Goal: Task Accomplishment & Management: Use online tool/utility

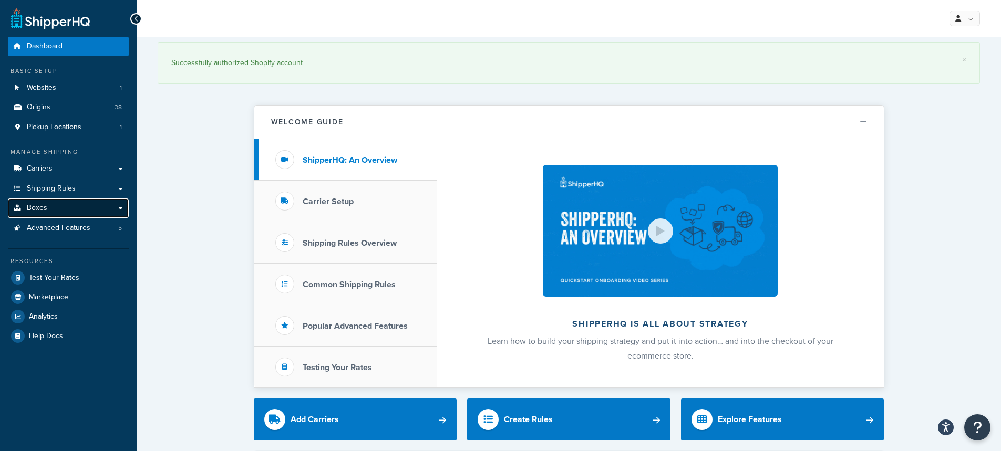
click at [50, 205] on link "Boxes" at bounding box center [68, 208] width 121 height 19
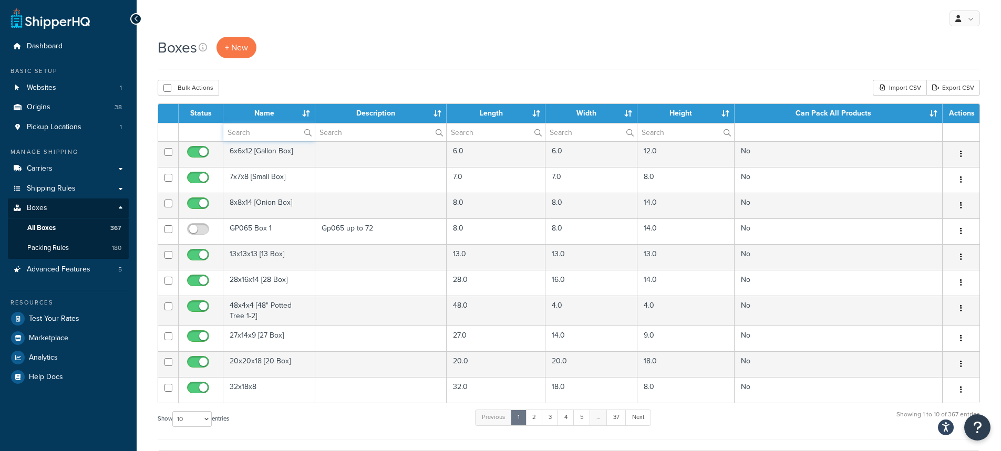
click at [259, 134] on input "text" at bounding box center [268, 133] width 91 height 18
paste input "PF1060"
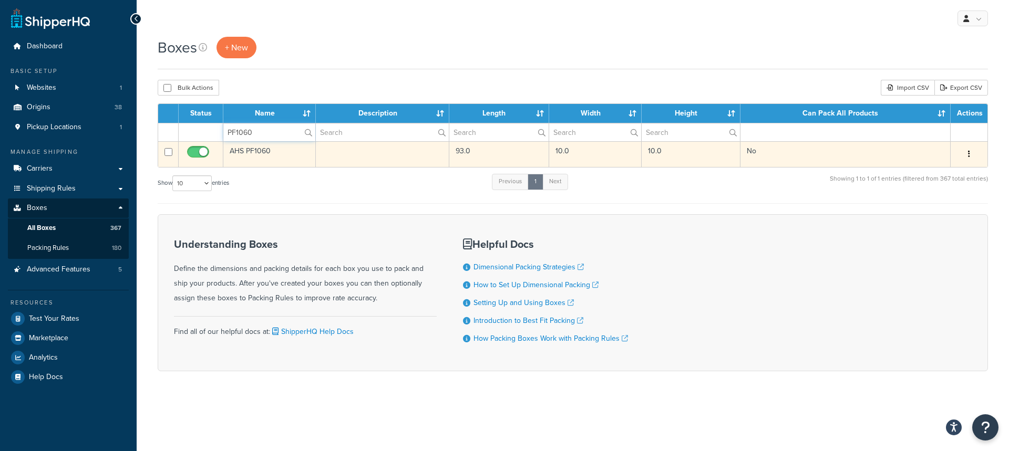
type input "PF1060"
click at [253, 152] on td "AHS PF1060" at bounding box center [269, 154] width 92 height 26
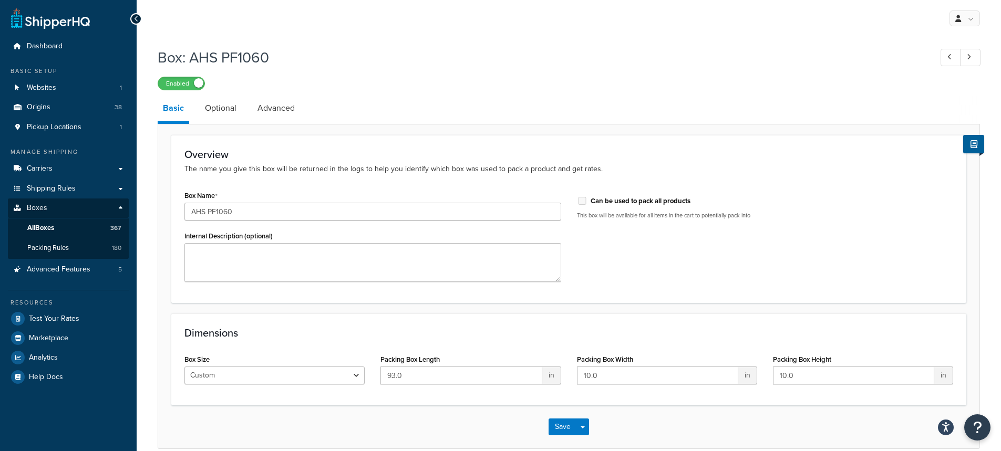
scroll to position [50, 0]
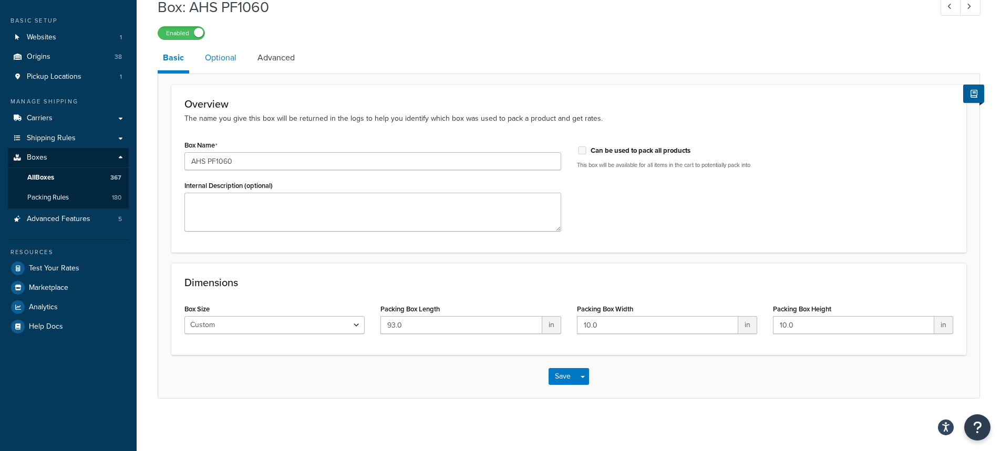
click at [221, 59] on link "Optional" at bounding box center [221, 57] width 42 height 25
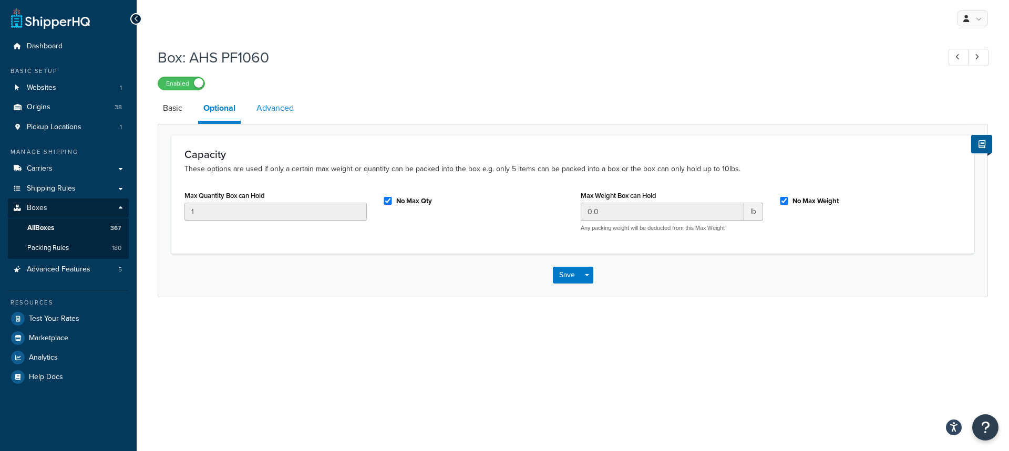
click at [275, 106] on link "Advanced" at bounding box center [275, 108] width 48 height 25
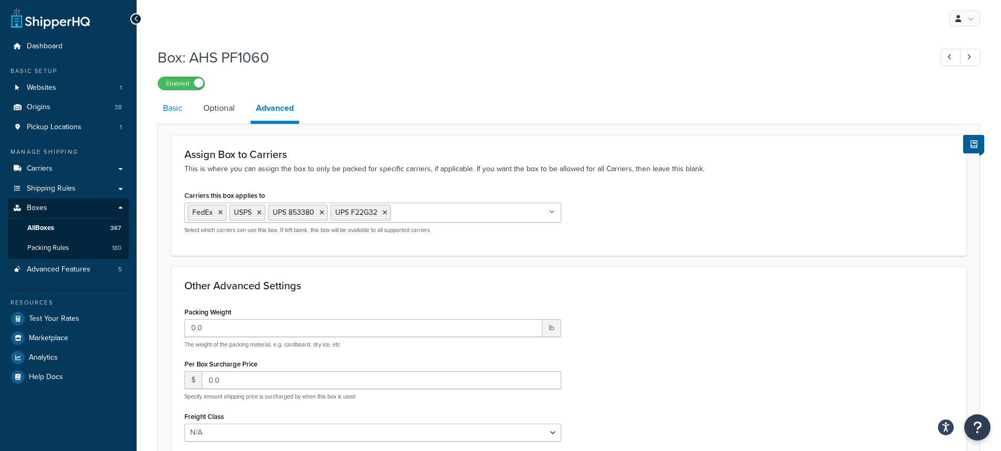
click at [179, 109] on link "Basic" at bounding box center [173, 108] width 30 height 25
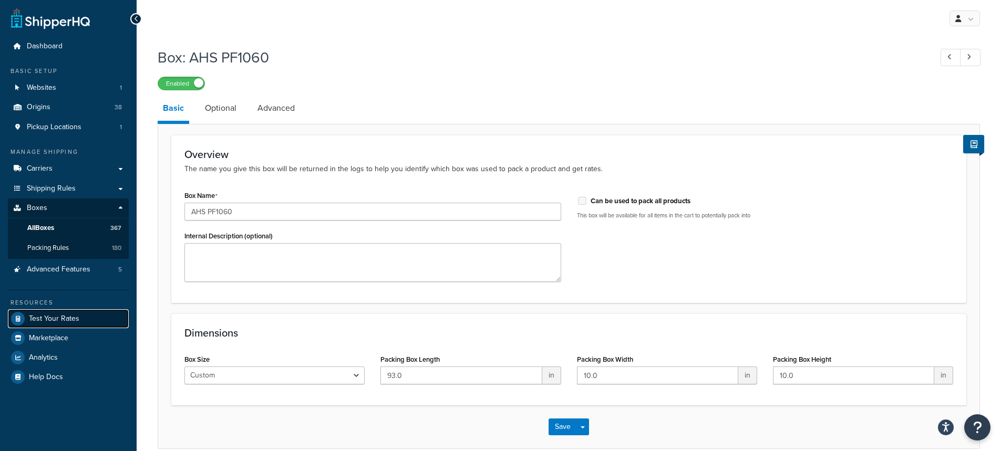
click at [51, 321] on span "Test Your Rates" at bounding box center [54, 319] width 50 height 9
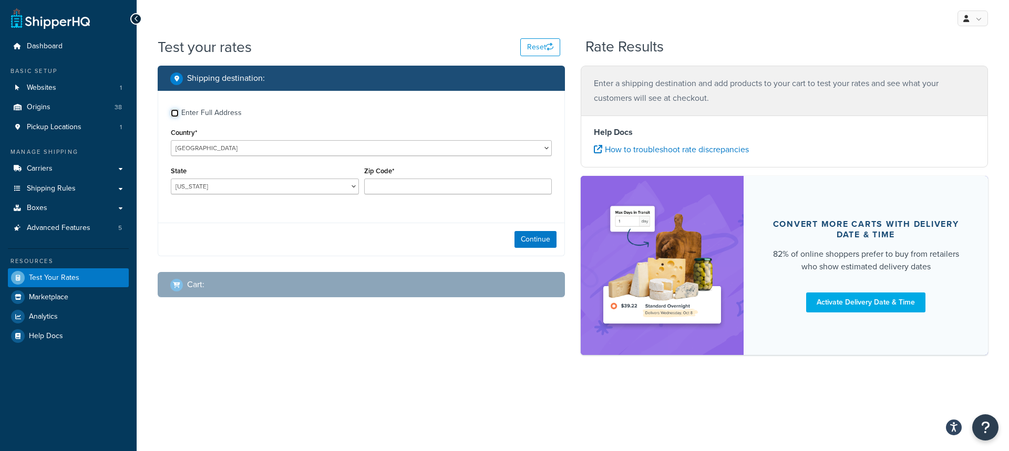
click at [174, 115] on input "Enter Full Address" at bounding box center [175, 113] width 8 height 8
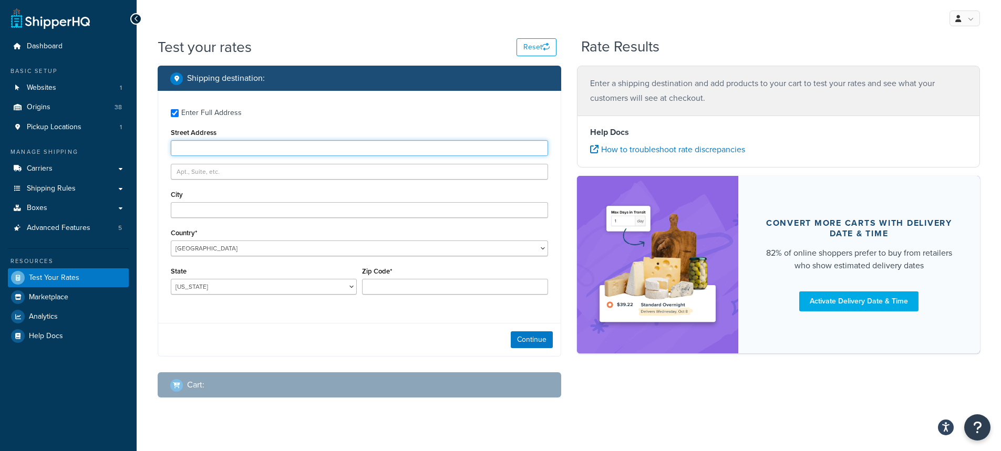
click at [180, 148] on input "Street Address" at bounding box center [359, 148] width 377 height 16
click at [315, 118] on label "Enter Full Address" at bounding box center [364, 112] width 367 height 17
click at [179, 117] on input "Enter Full Address" at bounding box center [175, 113] width 8 height 8
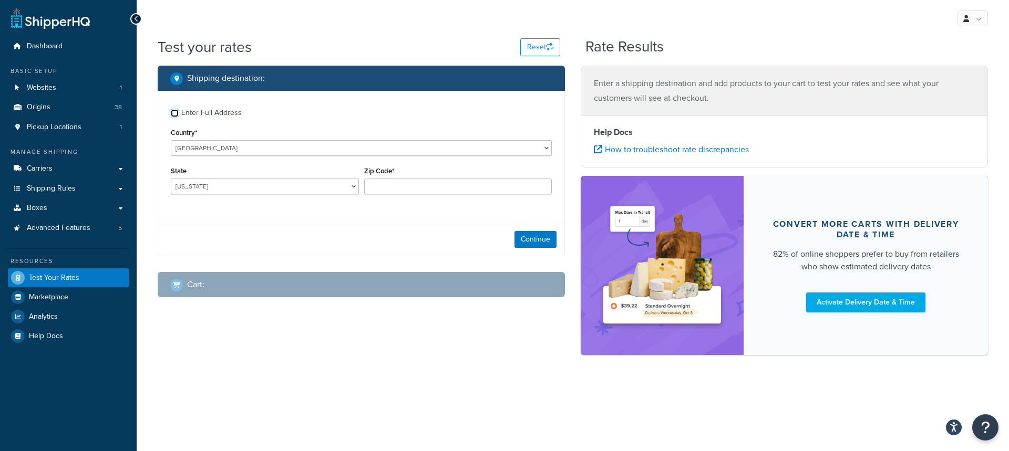
click at [177, 112] on input "Enter Full Address" at bounding box center [175, 113] width 8 height 8
checkbox input "true"
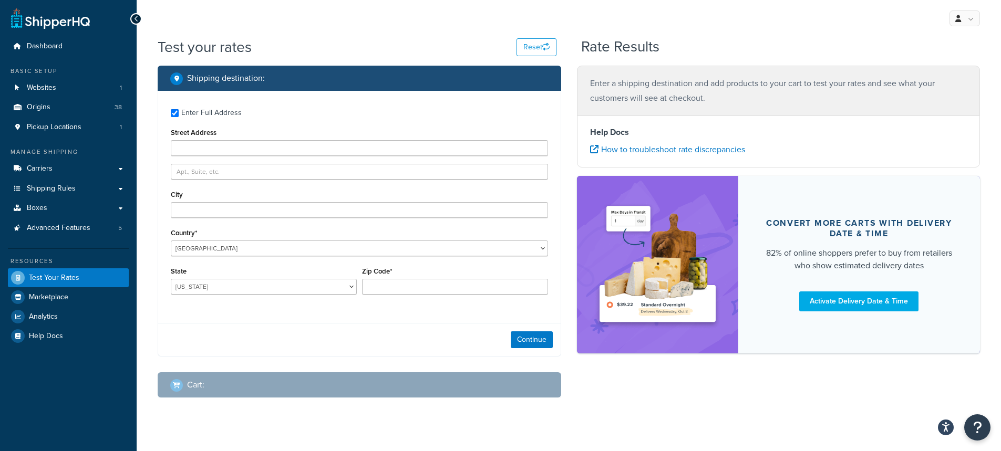
drag, startPoint x: 190, startPoint y: 206, endPoint x: 145, endPoint y: 212, distance: 45.0
click at [140, 213] on div "Test your rates Reset Rate Results Shipping destination : Enter Full Address St…" at bounding box center [569, 239] width 865 height 404
paste input "1305 Studer St #B"
type input "1305 Studer St #B"
click at [192, 211] on input "City" at bounding box center [359, 210] width 377 height 16
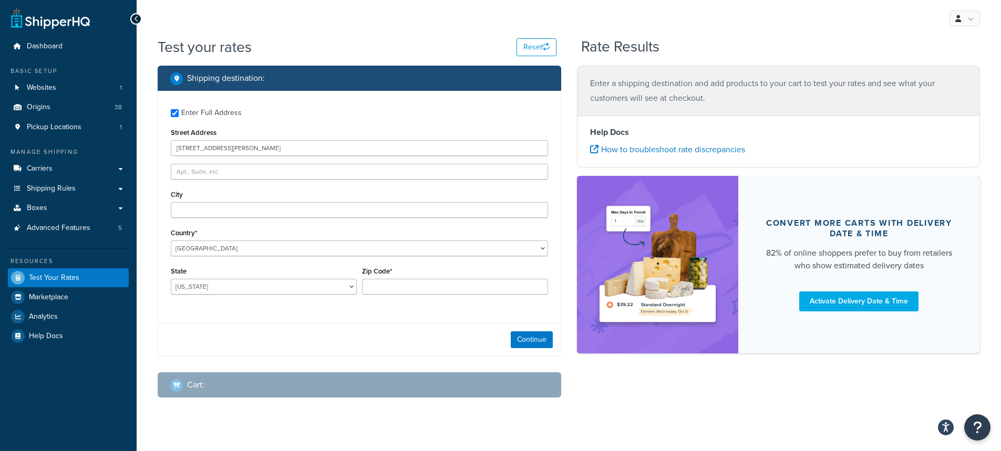
drag, startPoint x: 147, startPoint y: 211, endPoint x: 507, endPoint y: 0, distance: 417.0
click at [164, 195] on div "Test your rates Reset Rate Results Shipping destination : Enter Full Address St…" at bounding box center [569, 239] width 865 height 404
paste input "HOUSTON TX 77007"
drag, startPoint x: 211, startPoint y: 210, endPoint x: 292, endPoint y: 219, distance: 81.4
click at [292, 219] on div "Enter Full Address Street Address 1305 Studer St #B City HOUSTON TX 77007 Count…" at bounding box center [359, 203] width 403 height 224
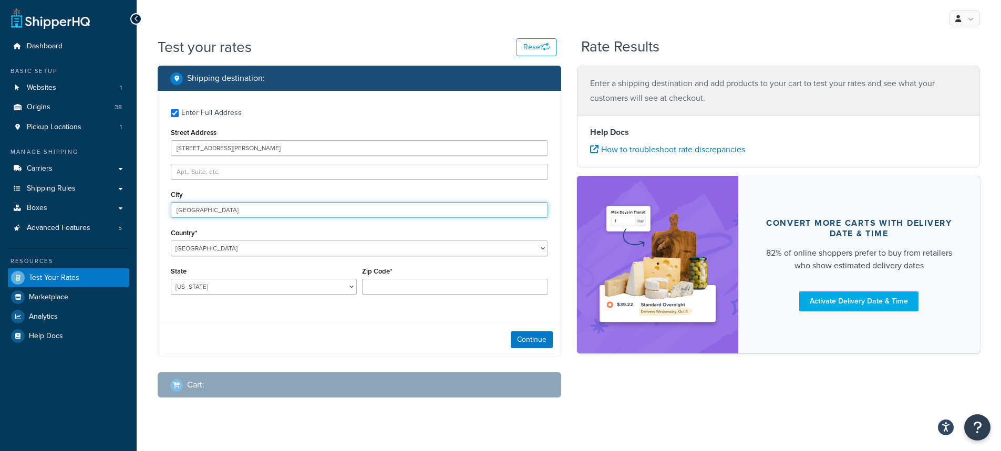
type input "HOUSTON"
click at [201, 288] on select "Alabama Alaska American Samoa Arizona Arkansas Armed Forces Americas Armed Forc…" at bounding box center [264, 287] width 186 height 16
select select "TX"
click at [171, 279] on select "Alabama Alaska American Samoa Arizona Arkansas Armed Forces Americas Armed Forc…" at bounding box center [264, 287] width 186 height 16
click at [393, 284] on input "Zip Code*" at bounding box center [455, 287] width 186 height 16
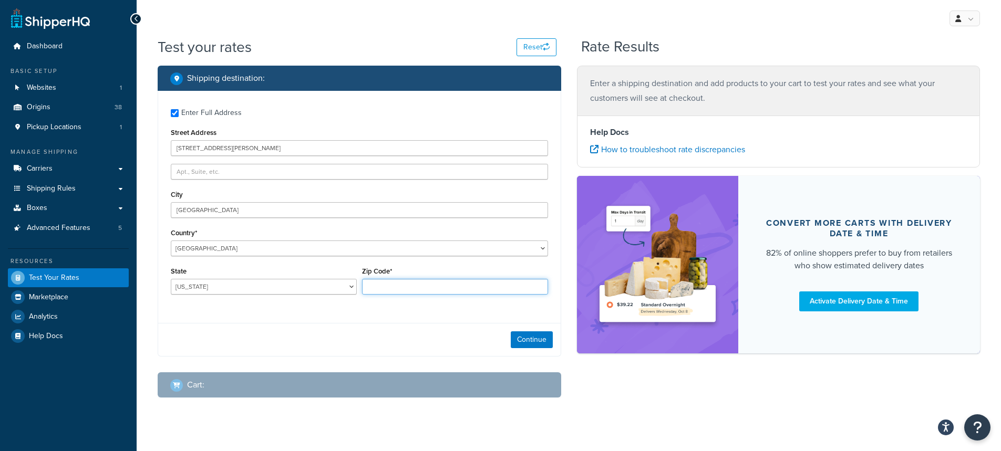
paste input "HOUSTON TX 77007"
drag, startPoint x: 409, startPoint y: 286, endPoint x: 332, endPoint y: 285, distance: 77.8
click at [332, 286] on div "State Alabama Alaska American Samoa Arizona Arkansas Armed Forces Americas Arme…" at bounding box center [359, 283] width 383 height 38
type input "77007"
click at [530, 339] on button "Continue" at bounding box center [532, 340] width 42 height 17
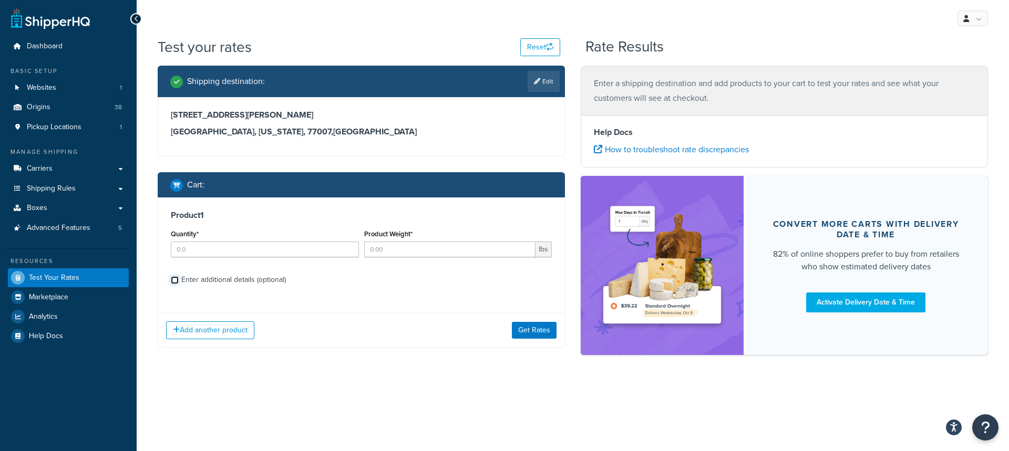
click at [177, 280] on input "Enter additional details (optional)" at bounding box center [175, 280] width 8 height 8
checkbox input "true"
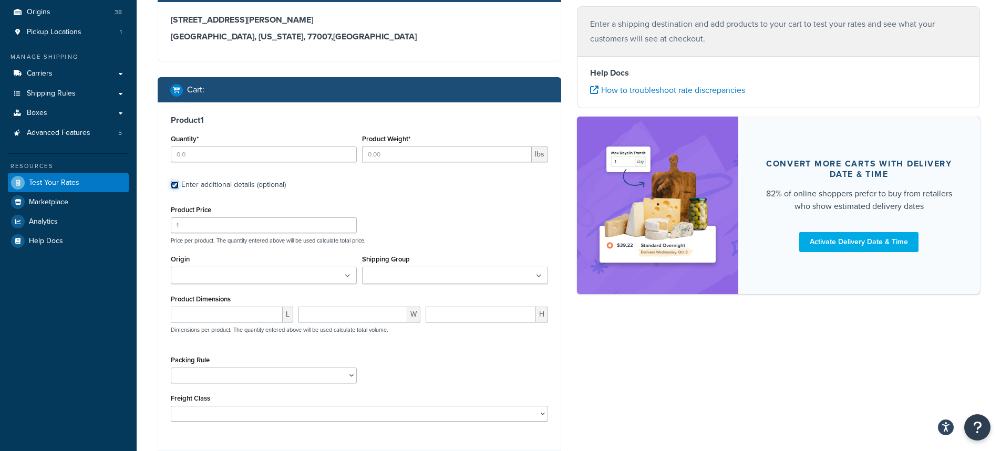
scroll to position [105, 0]
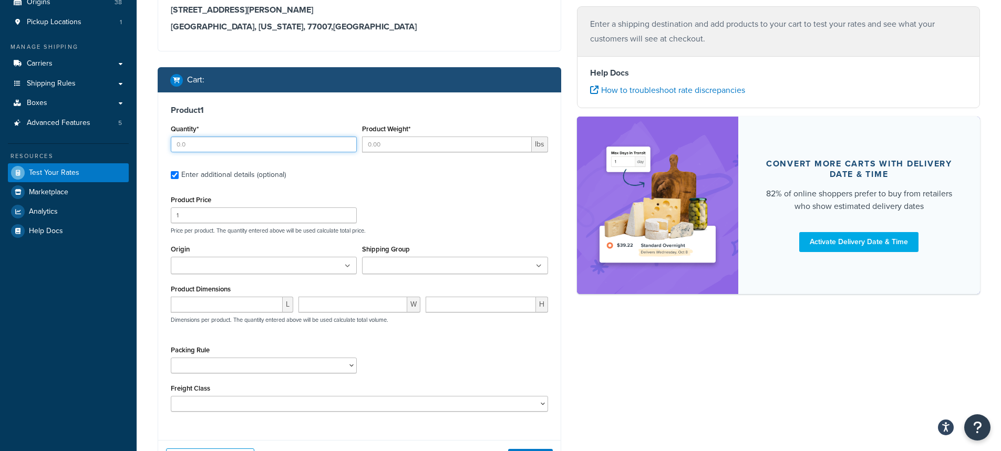
click at [208, 146] on input "Quantity*" at bounding box center [264, 145] width 186 height 16
type input "1"
click at [378, 143] on input "Product Weight*" at bounding box center [447, 145] width 170 height 16
type input "14"
click at [203, 221] on input "1" at bounding box center [264, 216] width 186 height 16
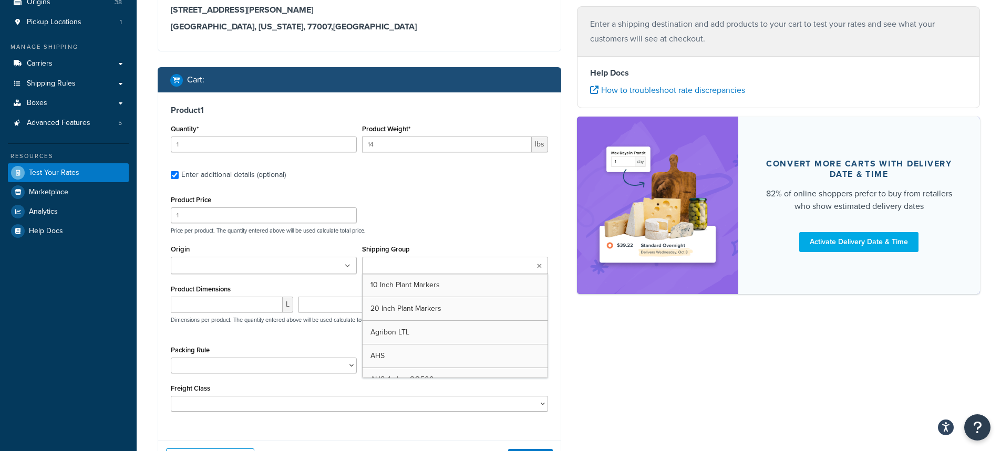
click at [406, 267] on input "Shipping Group" at bounding box center [411, 267] width 93 height 12
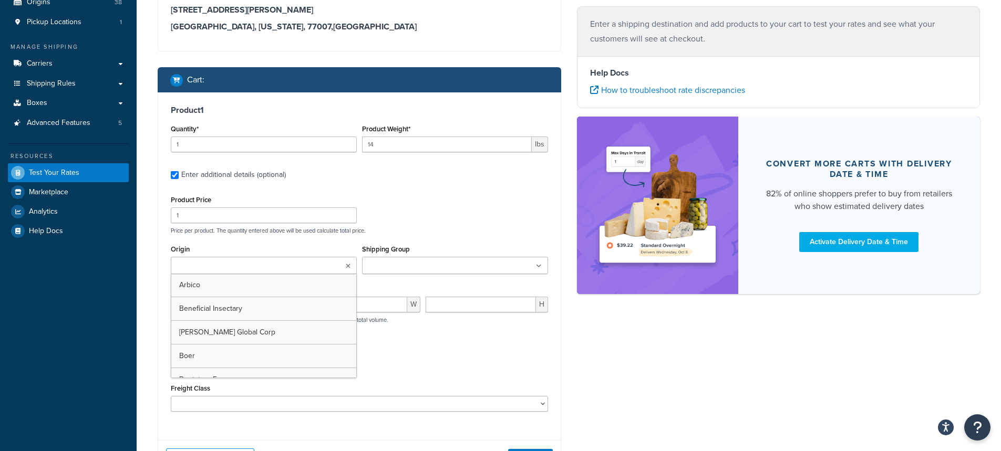
click at [195, 269] on input "Origin" at bounding box center [220, 267] width 93 height 12
type input "pv"
click at [454, 239] on div "Product Price 1 Price per product. The quantity entered above will be used calc…" at bounding box center [359, 304] width 377 height 222
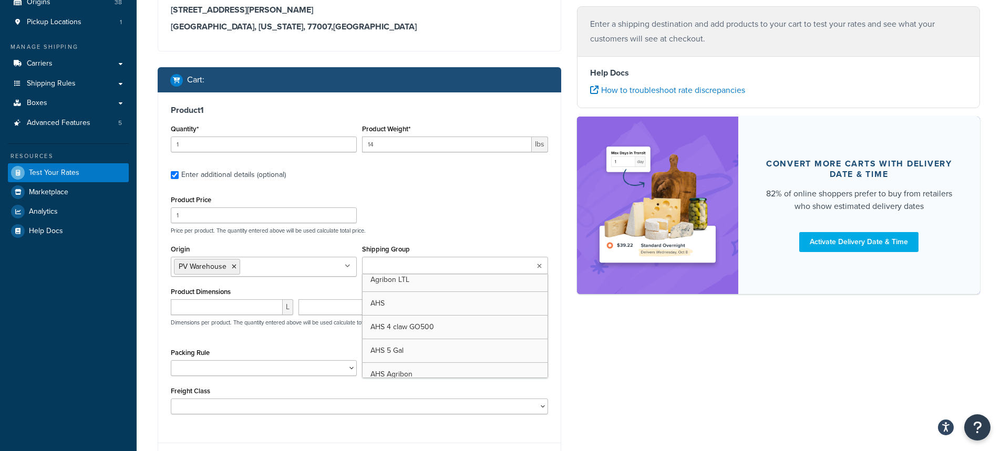
click at [398, 265] on input "Shipping Group" at bounding box center [411, 267] width 93 height 12
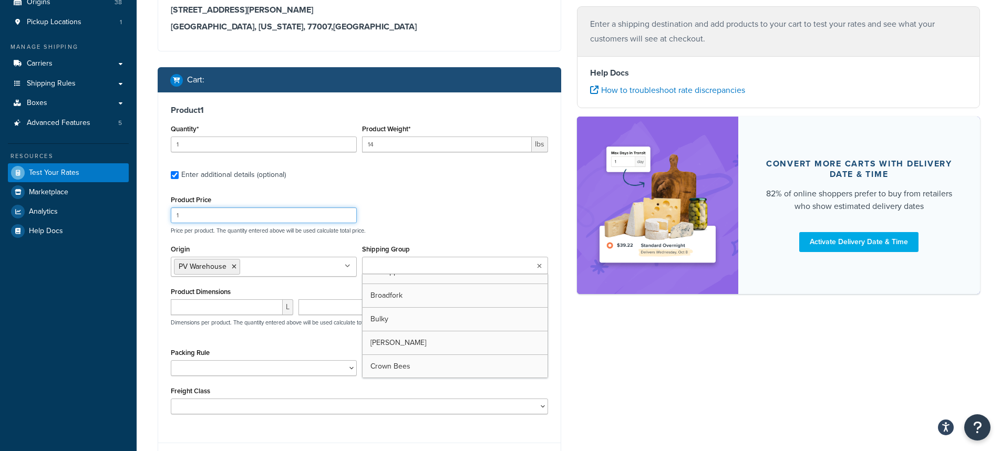
drag, startPoint x: 547, startPoint y: 210, endPoint x: 596, endPoint y: 161, distance: 69.5
click at [548, 210] on div "Product Price 1 Price per product. The quantity entered above will be used calc…" at bounding box center [359, 214] width 383 height 42
paste input "AHS PF1060"
type input "AHS PF1060"
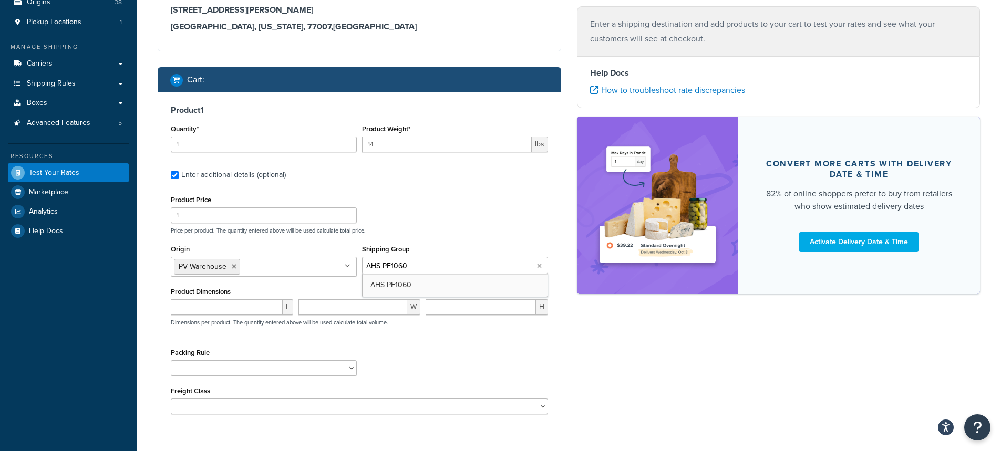
scroll to position [0, 0]
click at [219, 337] on div "L W H Dimensions per product. The quantity entered above will be used calculate…" at bounding box center [359, 319] width 383 height 38
click at [399, 265] on input "Shipping Group" at bounding box center [411, 267] width 93 height 12
paste input "AHS PF1060"
type input "AHS PF1060"
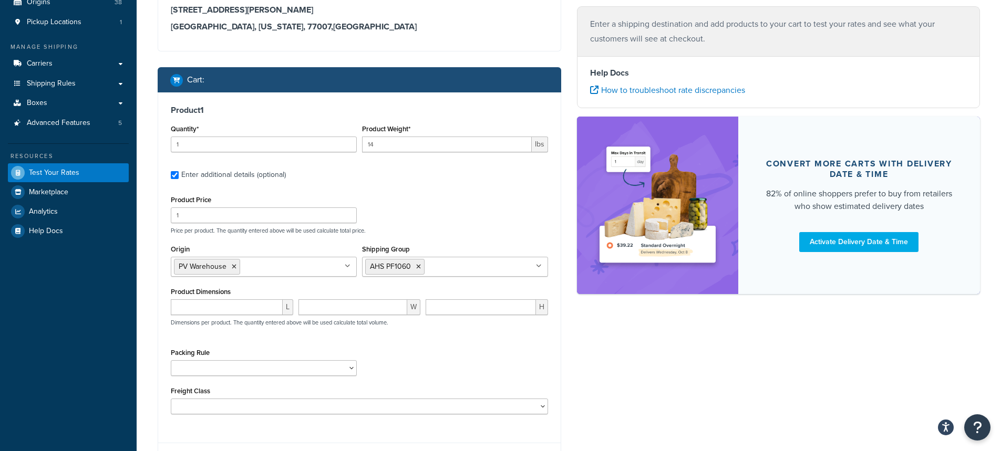
click at [657, 355] on div "Shipping destination : Edit 1305 Studer St #B HOUSTON, Texas, 77007 , United St…" at bounding box center [569, 227] width 838 height 533
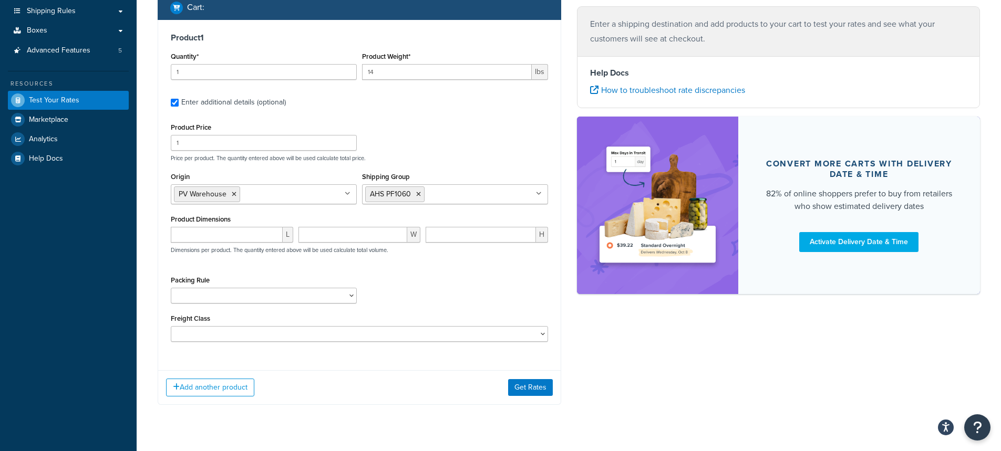
scroll to position [200, 0]
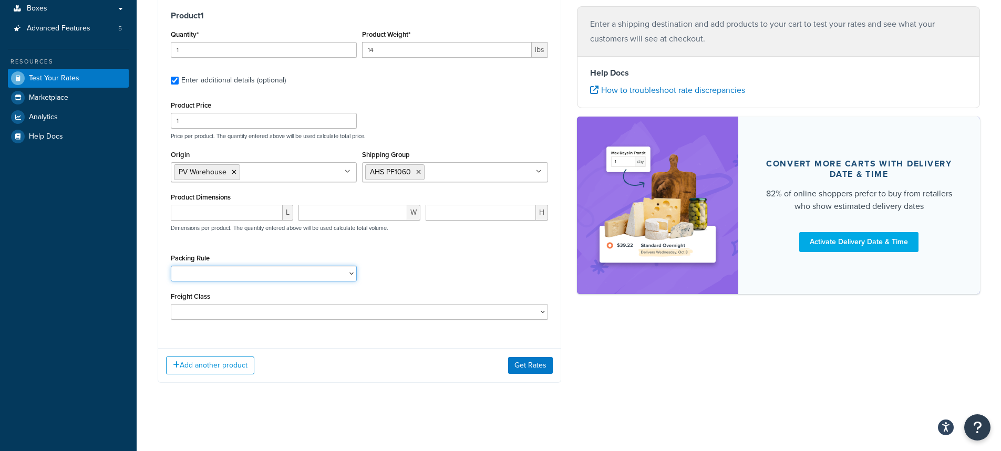
click at [340, 273] on select "1 Gallon 10 Inch Plant Markers 20 Inch Plant Markers AHS 4 claw GO500 AHS 5 Gal…" at bounding box center [264, 274] width 186 height 16
click at [212, 272] on select "1 Gallon 10 Inch Plant Markers 20 Inch Plant Markers AHS 4 claw GO500 AHS 5 Gal…" at bounding box center [264, 274] width 186 height 16
click at [186, 271] on select "1 Gallon 10 Inch Plant Markers 20 Inch Plant Markers AHS 4 claw GO500 AHS 5 Gal…" at bounding box center [264, 274] width 186 height 16
click at [477, 273] on div "Packing Rule 1 Gallon 10 Inch Plant Markers 20 Inch Plant Markers AHS 4 claw GO…" at bounding box center [359, 270] width 383 height 38
click at [530, 367] on button "Get Rates" at bounding box center [530, 365] width 45 height 17
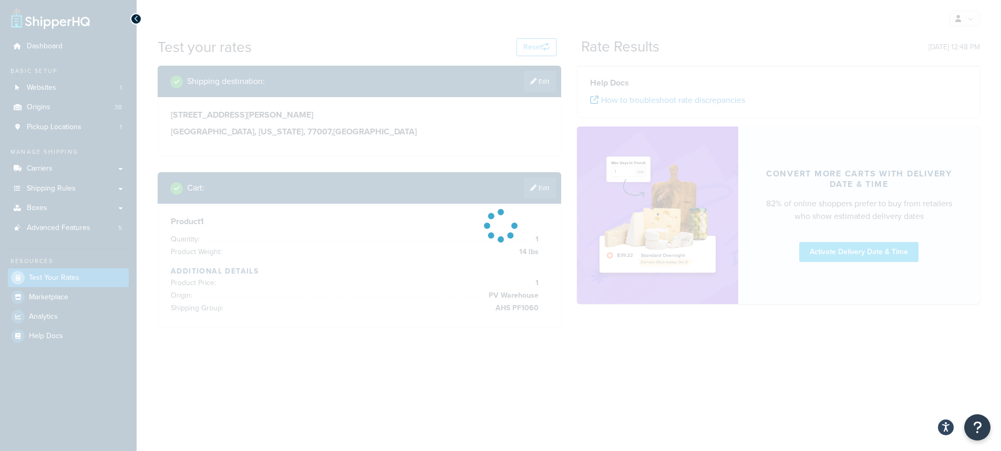
scroll to position [0, 0]
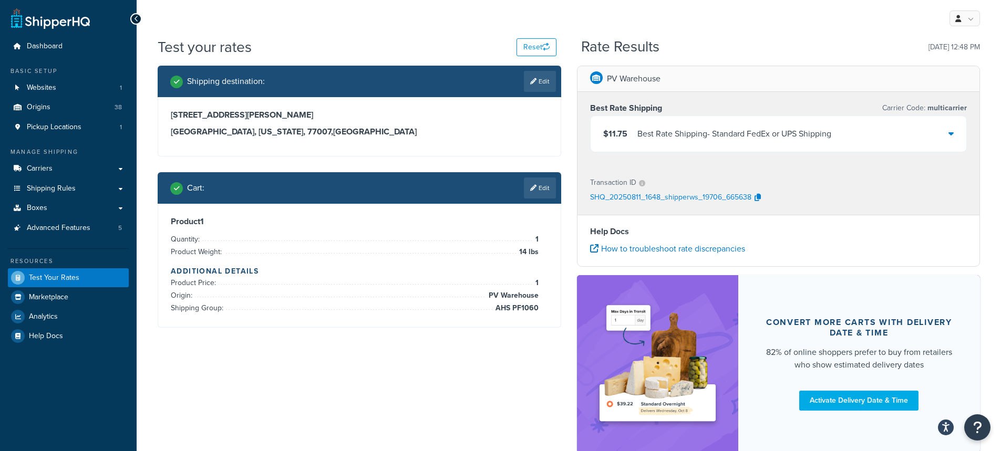
click at [952, 136] on icon at bounding box center [951, 133] width 5 height 8
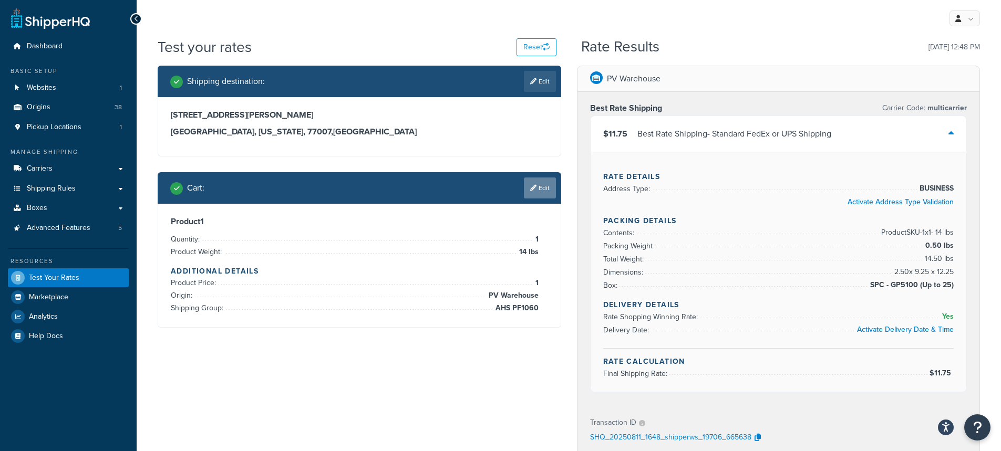
click at [543, 185] on link "Edit" at bounding box center [540, 188] width 32 height 21
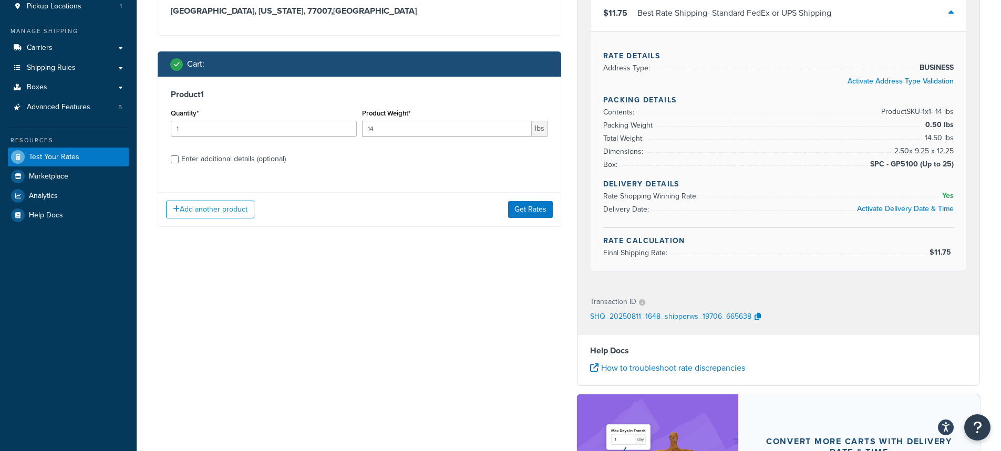
scroll to position [158, 0]
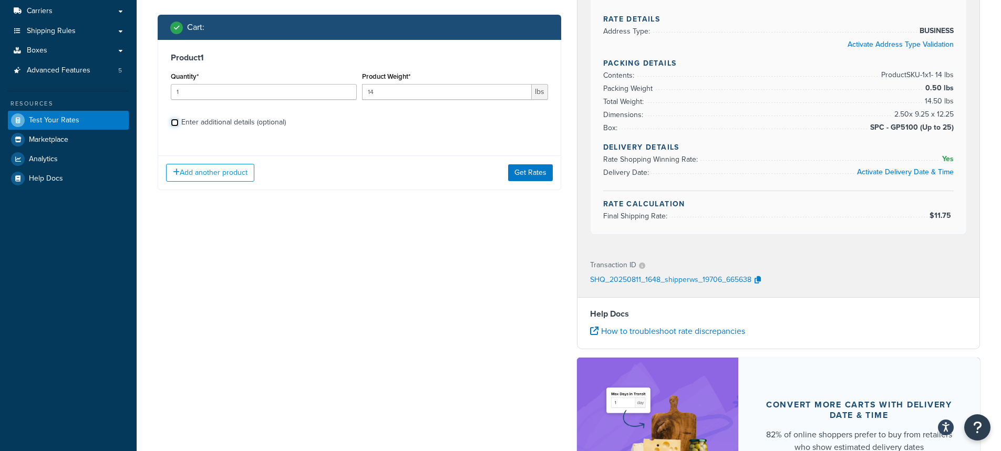
click at [176, 128] on div "Enter additional details (optional)" at bounding box center [359, 121] width 377 height 17
click at [175, 125] on input "Enter additional details (optional)" at bounding box center [175, 123] width 8 height 8
checkbox input "true"
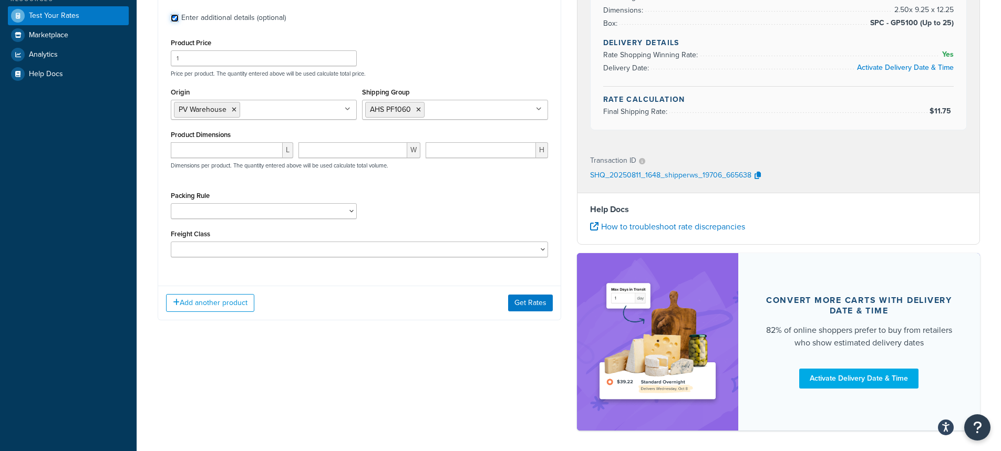
scroll to position [263, 0]
click at [187, 150] on input "number" at bounding box center [227, 150] width 112 height 16
click at [417, 108] on icon at bounding box center [418, 109] width 5 height 6
drag, startPoint x: 197, startPoint y: 149, endPoint x: 193, endPoint y: 158, distance: 9.9
click at [197, 157] on input "number" at bounding box center [227, 150] width 112 height 16
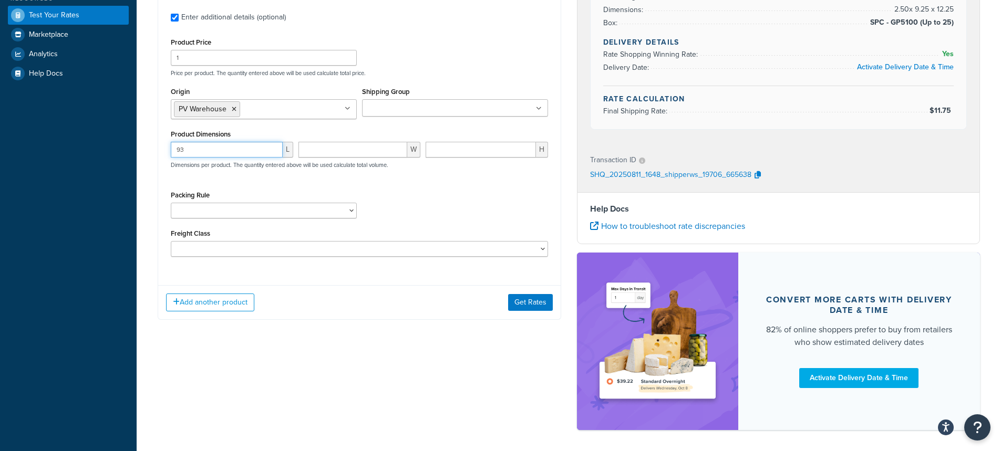
type input "93"
click at [336, 151] on input "number" at bounding box center [353, 150] width 109 height 16
type input "10"
click at [536, 304] on button "Get Rates" at bounding box center [530, 302] width 45 height 17
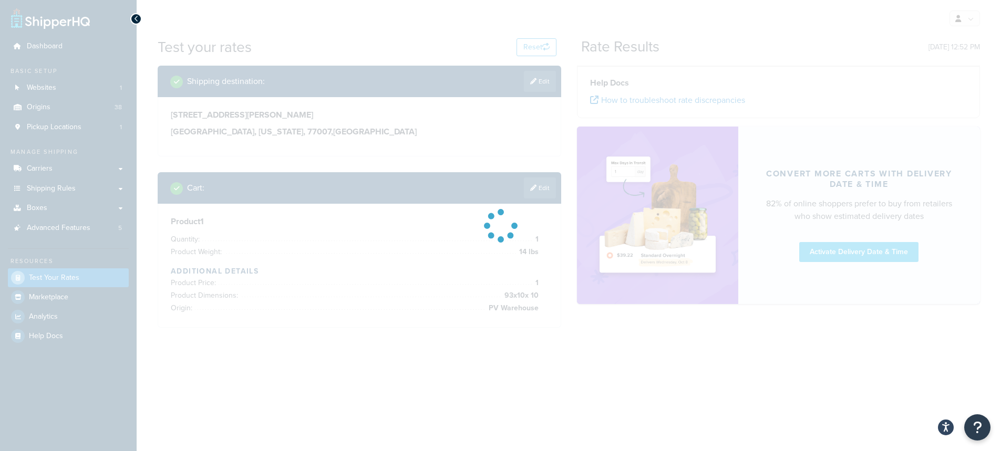
scroll to position [0, 0]
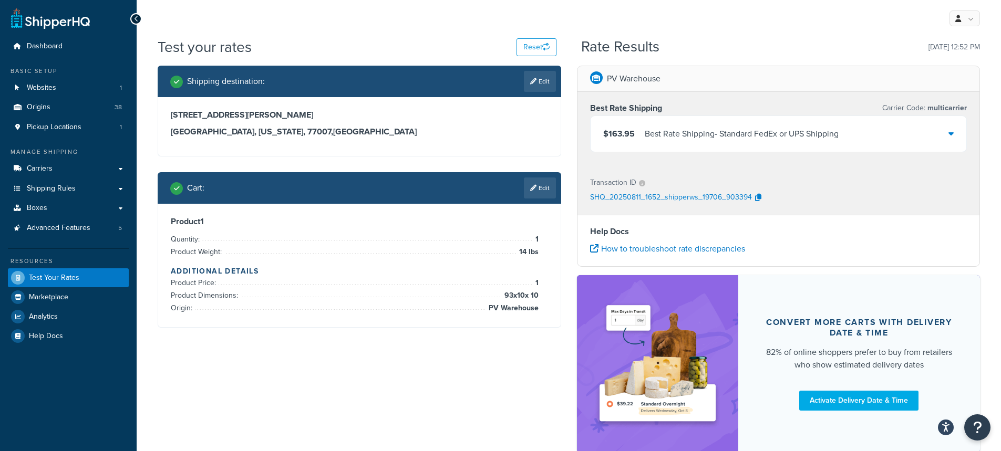
click at [540, 189] on link "Edit" at bounding box center [540, 188] width 32 height 21
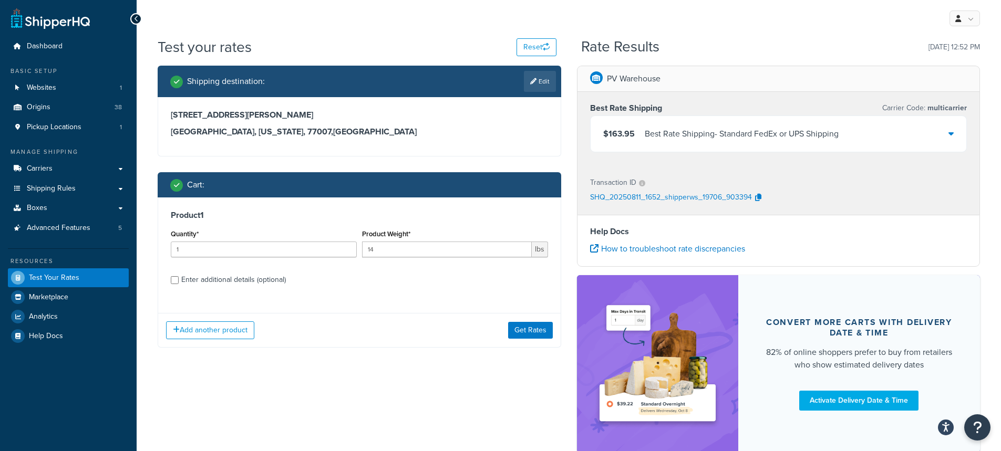
click at [176, 285] on div "Enter additional details (optional)" at bounding box center [359, 279] width 377 height 17
click at [174, 281] on input "Enter additional details (optional)" at bounding box center [175, 280] width 8 height 8
checkbox input "true"
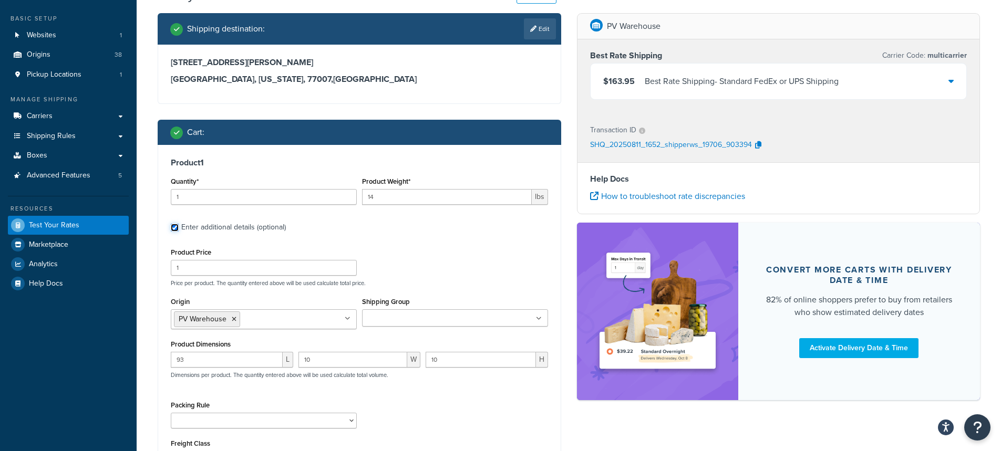
scroll to position [187, 0]
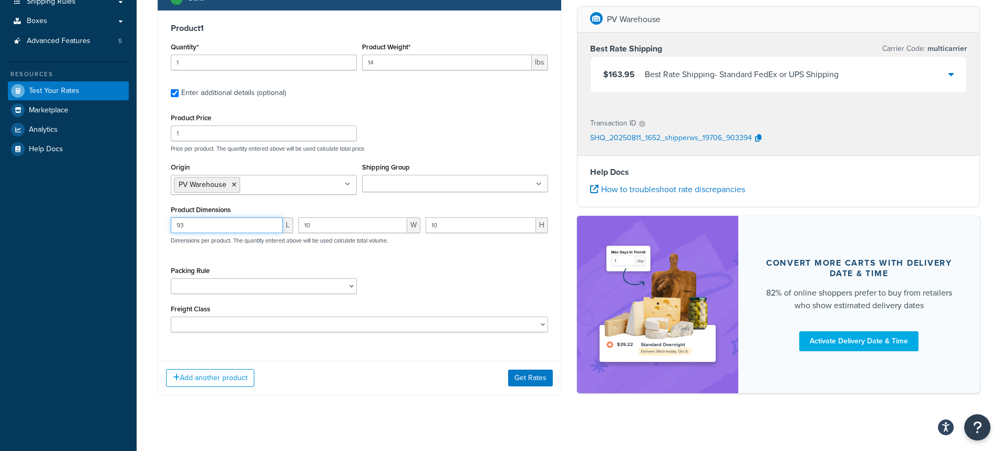
click at [194, 229] on input "93" at bounding box center [227, 226] width 112 height 16
type input "91"
type input "8"
drag, startPoint x: 396, startPoint y: 63, endPoint x: 354, endPoint y: 57, distance: 42.4
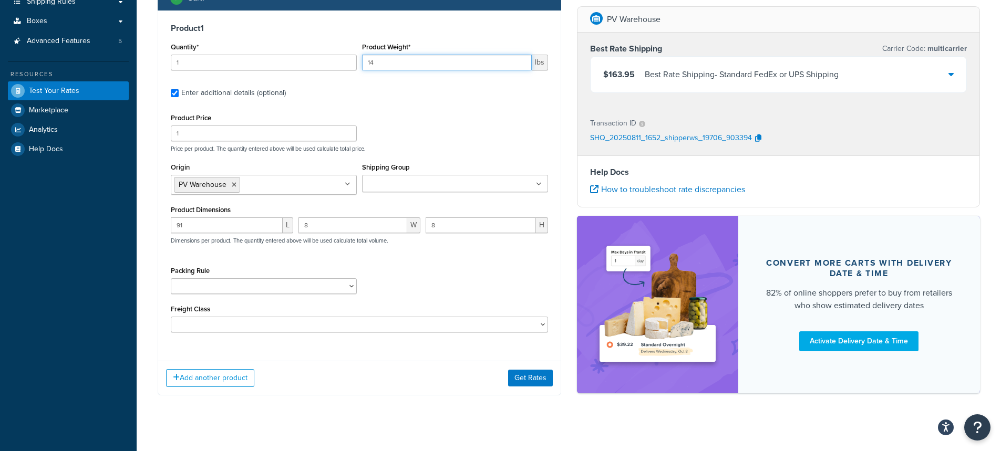
click at [354, 59] on div "Quantity* 1 Product Weight* 14 lbs" at bounding box center [359, 59] width 383 height 38
type input "4"
click at [343, 101] on div "Product 1 Quantity* 1 Product Weight* 4 lbs Enter additional details (optional)…" at bounding box center [359, 182] width 403 height 343
click at [539, 380] on button "Get Rates" at bounding box center [530, 378] width 45 height 17
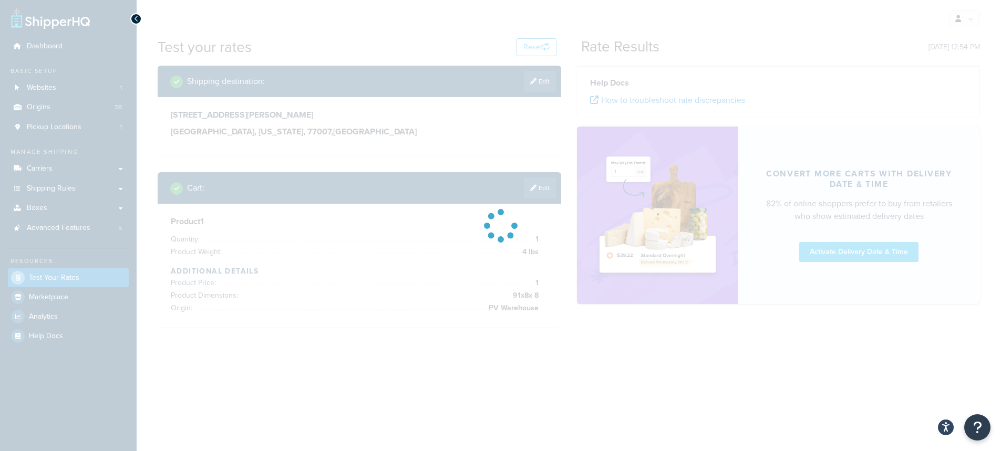
scroll to position [0, 0]
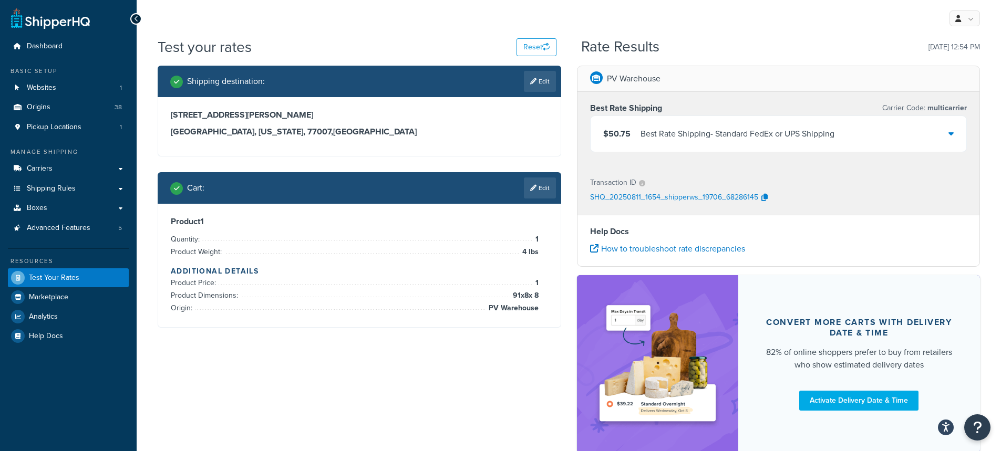
click at [547, 186] on link "Edit" at bounding box center [540, 188] width 32 height 21
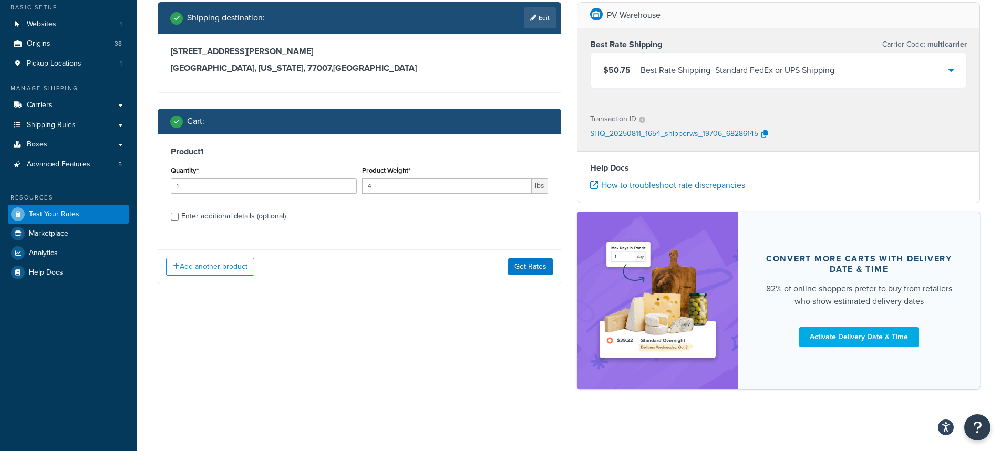
scroll to position [65, 0]
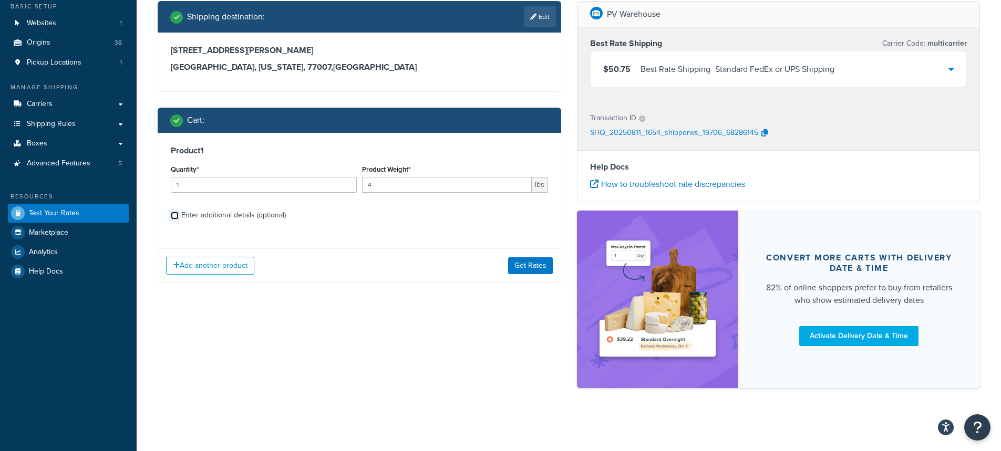
click at [172, 215] on input "Enter additional details (optional)" at bounding box center [175, 216] width 8 height 8
checkbox input "true"
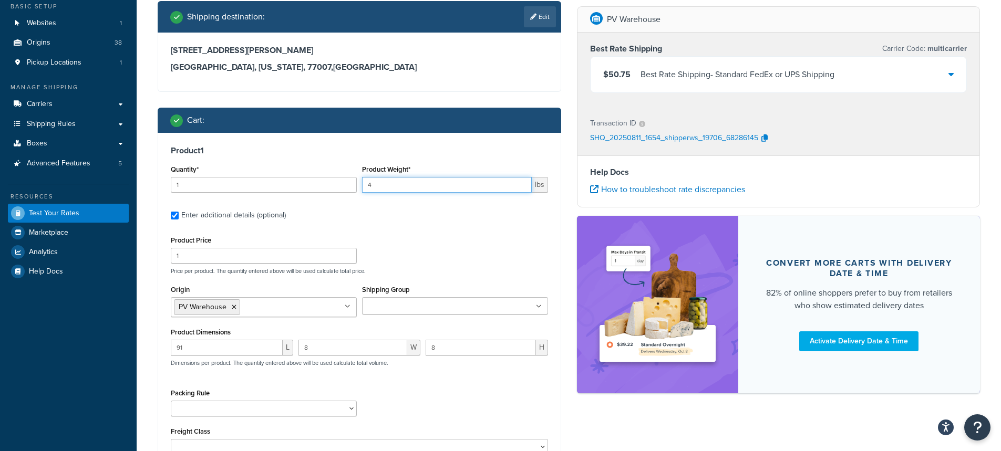
click at [369, 185] on input "4" at bounding box center [447, 185] width 170 height 16
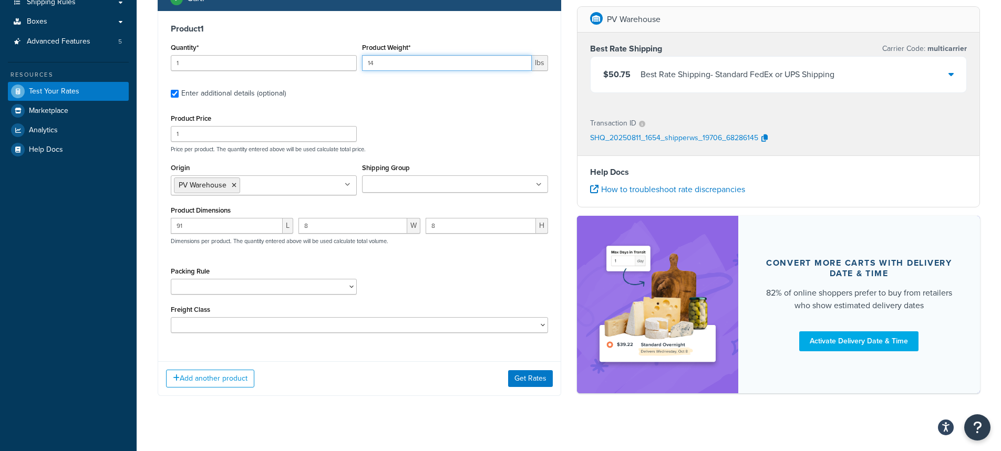
scroll to position [200, 0]
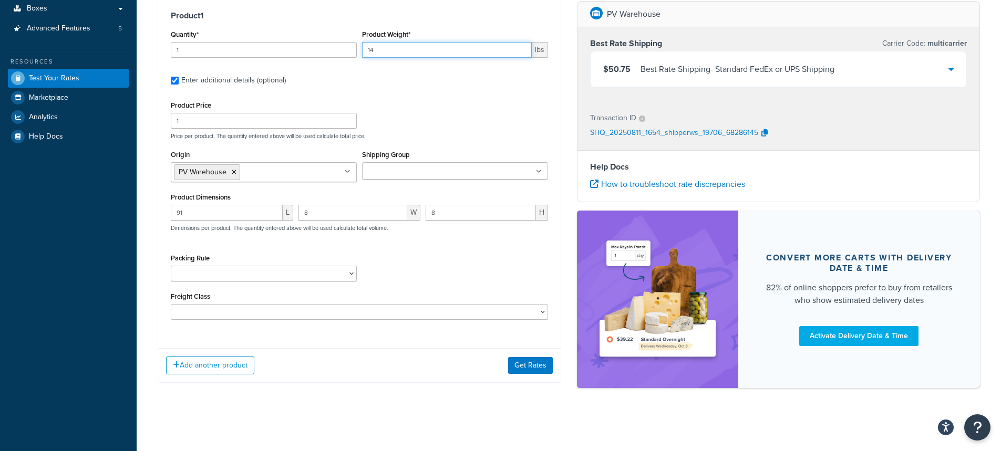
type input "14"
click at [208, 215] on input "91" at bounding box center [227, 213] width 112 height 16
type input "93"
click at [282, 200] on div "Product Dimensions 93 L 8 W 8 H Dimensions per product. The quantity entered ab…" at bounding box center [359, 216] width 377 height 53
type input "10"
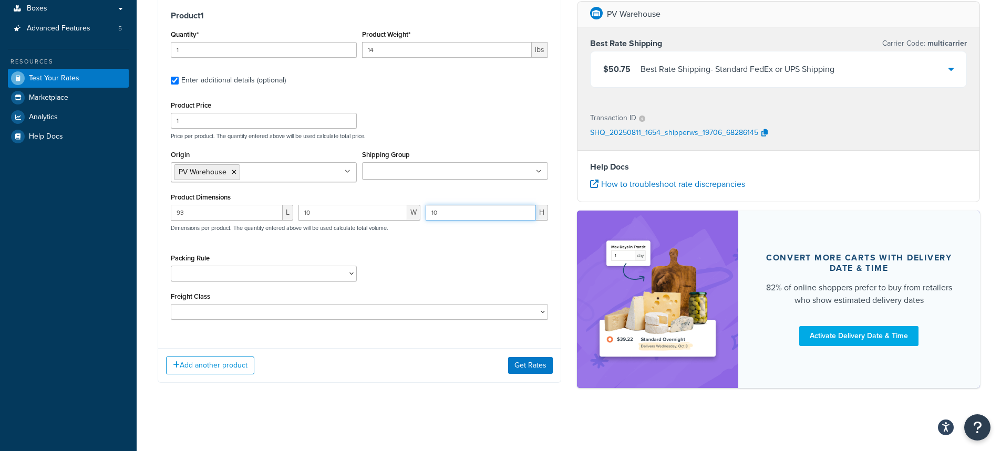
type input "10"
click at [439, 245] on div "Product Price 1 Price per product. The quantity entered above will be used calc…" at bounding box center [359, 209] width 377 height 222
click at [310, 275] on select "1 Gallon 10 Inch Plant Markers 20 Inch Plant Markers AHS 4 claw GO500 AHS 5 Gal…" at bounding box center [264, 274] width 186 height 16
click at [467, 284] on div "Packing Rule 1 Gallon 10 Inch Plant Markers 20 Inch Plant Markers AHS 4 claw GO…" at bounding box center [359, 270] width 383 height 38
click at [538, 366] on button "Get Rates" at bounding box center [530, 365] width 45 height 17
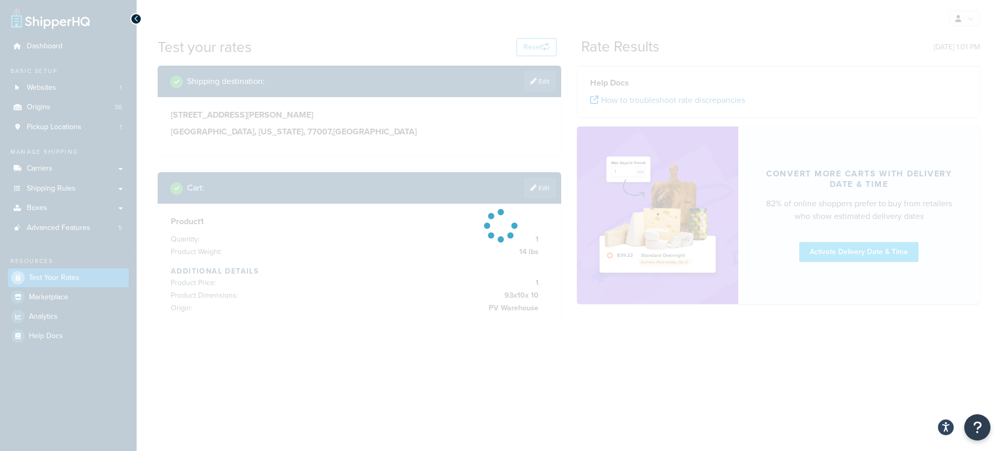
scroll to position [0, 0]
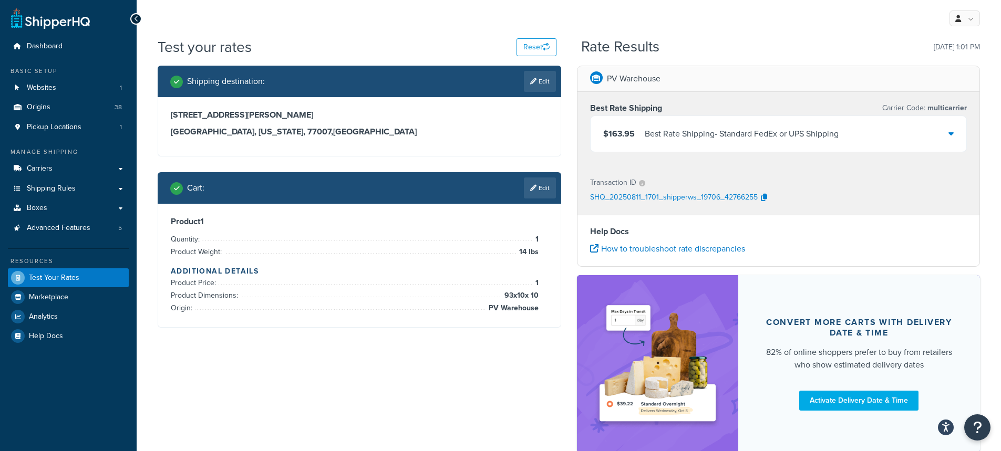
click at [547, 189] on link "Edit" at bounding box center [540, 188] width 32 height 21
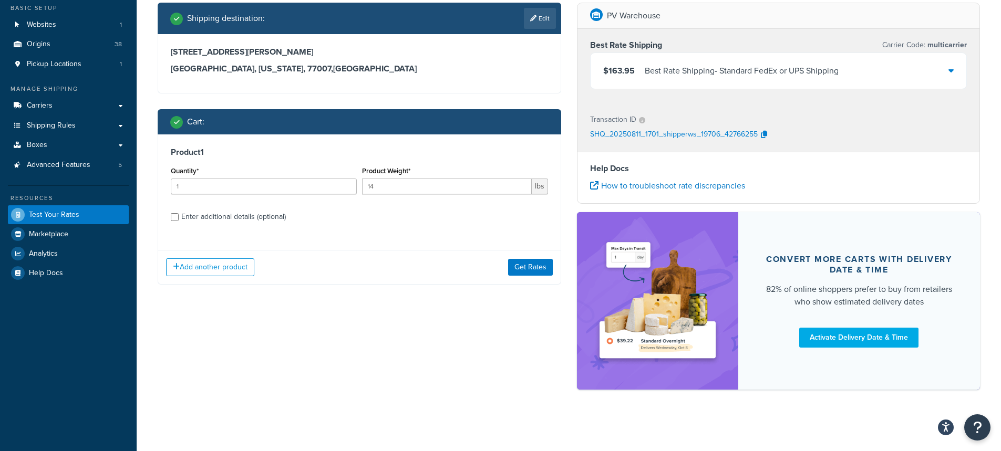
scroll to position [65, 0]
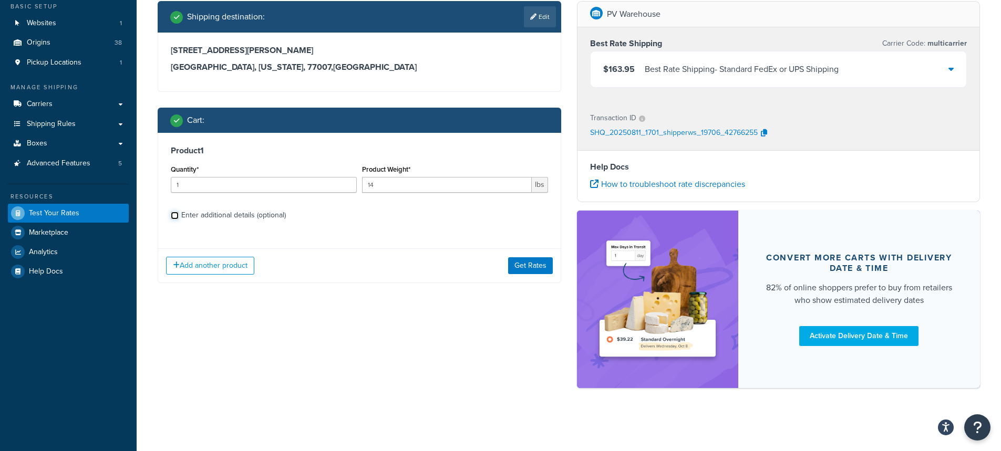
click at [173, 217] on input "Enter additional details (optional)" at bounding box center [175, 216] width 8 height 8
checkbox input "true"
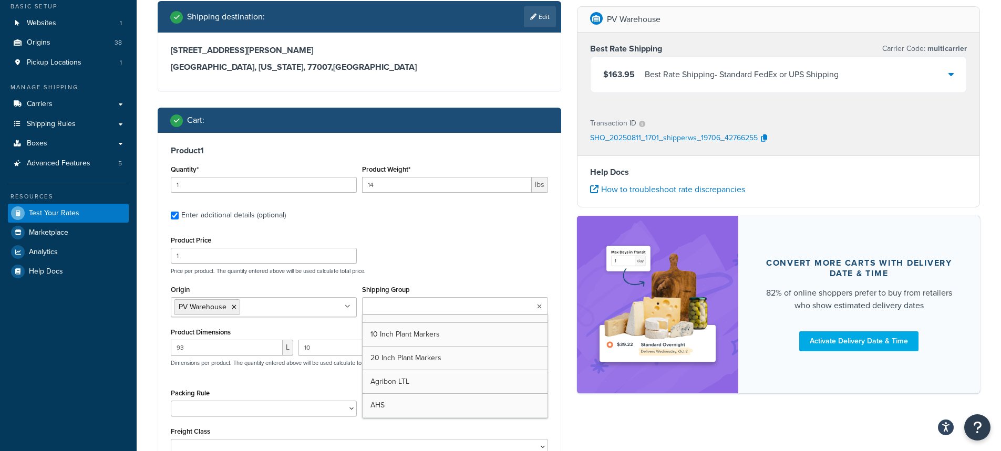
click at [383, 310] on input "Shipping Group" at bounding box center [411, 307] width 93 height 12
paste input "AHS PF1060"
type input "AHS PF1060"
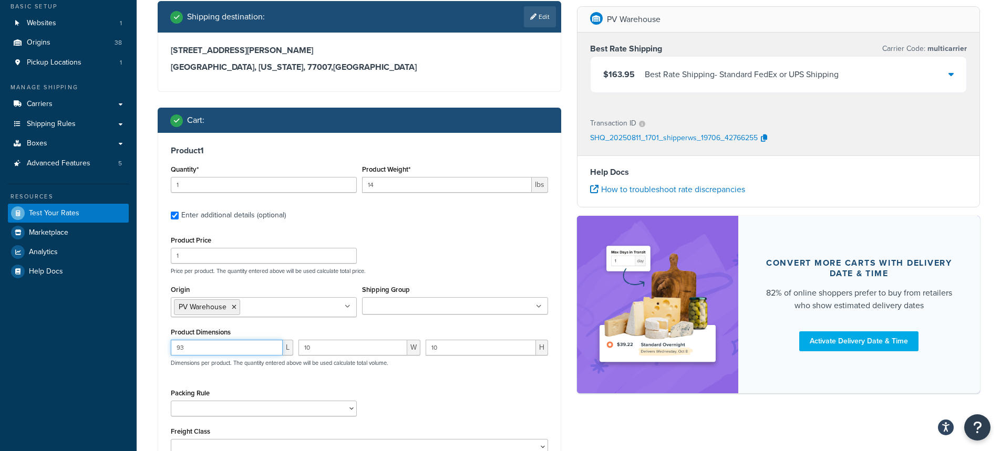
drag, startPoint x: 198, startPoint y: 352, endPoint x: 140, endPoint y: 340, distance: 59.6
click at [140, 341] on div "Test your rates Reset Rate Results 08/11/2025, 1:01 PM Shipping destination : E…" at bounding box center [569, 266] width 865 height 588
drag, startPoint x: 326, startPoint y: 345, endPoint x: 483, endPoint y: 343, distance: 157.1
click at [279, 342] on div "L 10 W 10 H Dimensions per product. The quantity entered above will be used cal…" at bounding box center [359, 359] width 383 height 38
drag, startPoint x: 460, startPoint y: 349, endPoint x: 405, endPoint y: 344, distance: 55.4
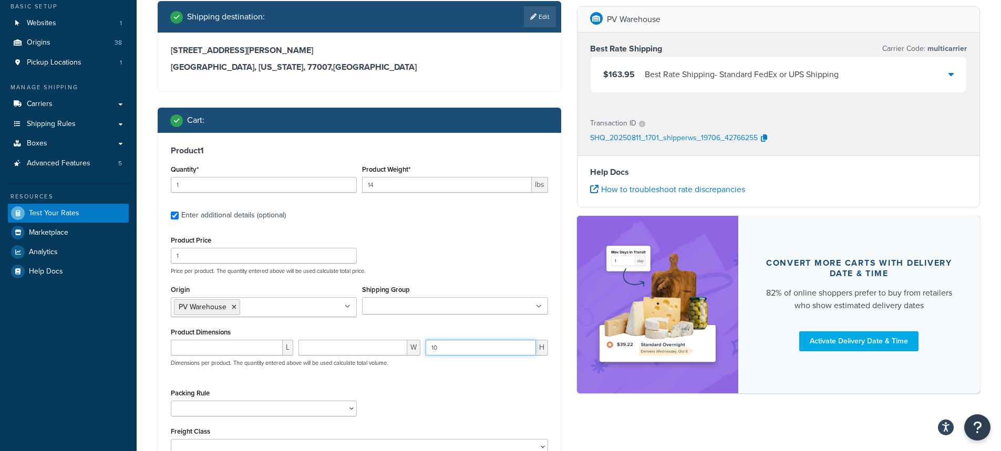
click at [396, 339] on div "Product Dimensions L W 10 H Dimensions per product. The quantity entered above …" at bounding box center [359, 351] width 377 height 53
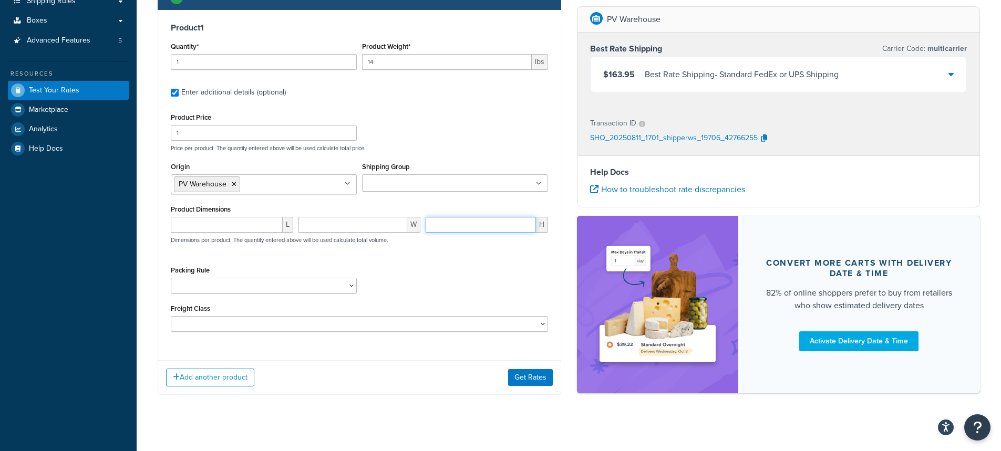
scroll to position [200, 0]
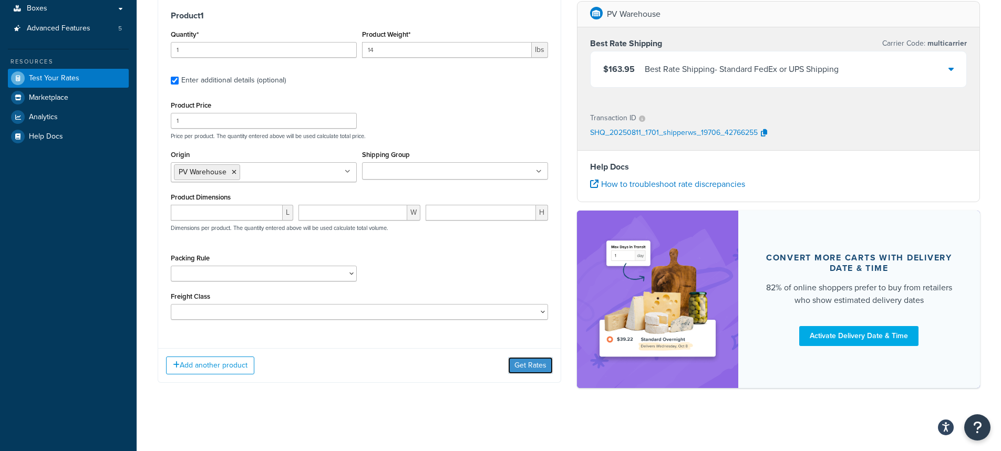
click at [527, 365] on button "Get Rates" at bounding box center [530, 365] width 45 height 17
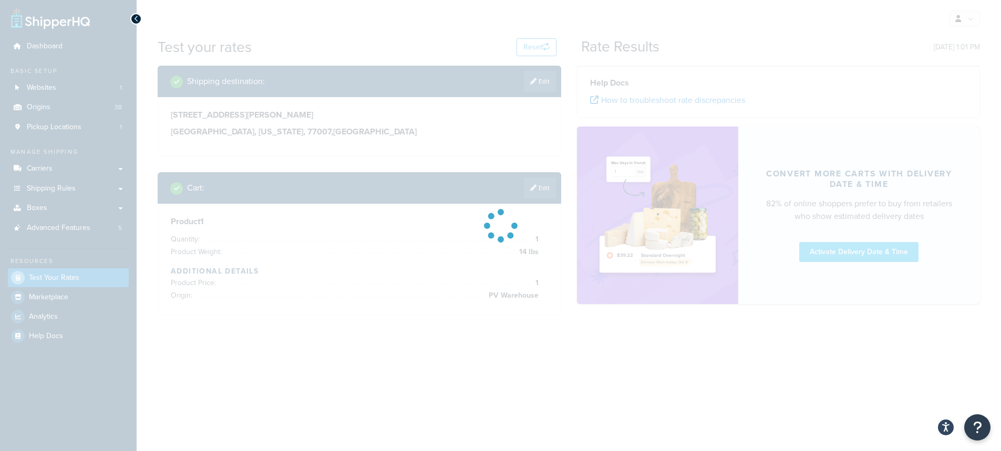
scroll to position [0, 0]
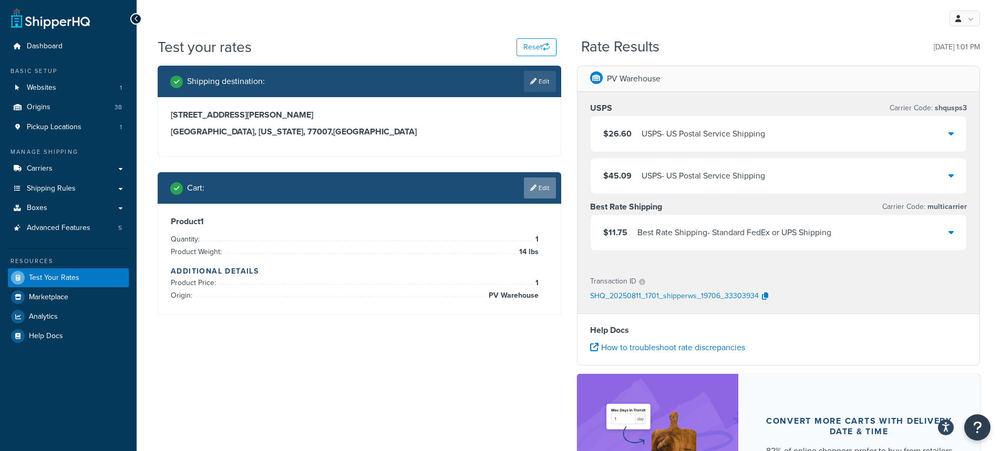
click at [546, 190] on link "Edit" at bounding box center [540, 188] width 32 height 21
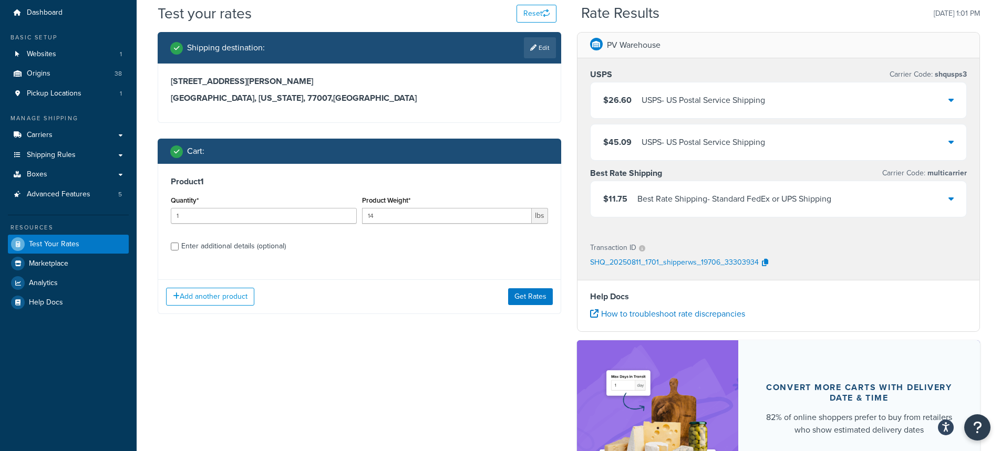
scroll to position [158, 0]
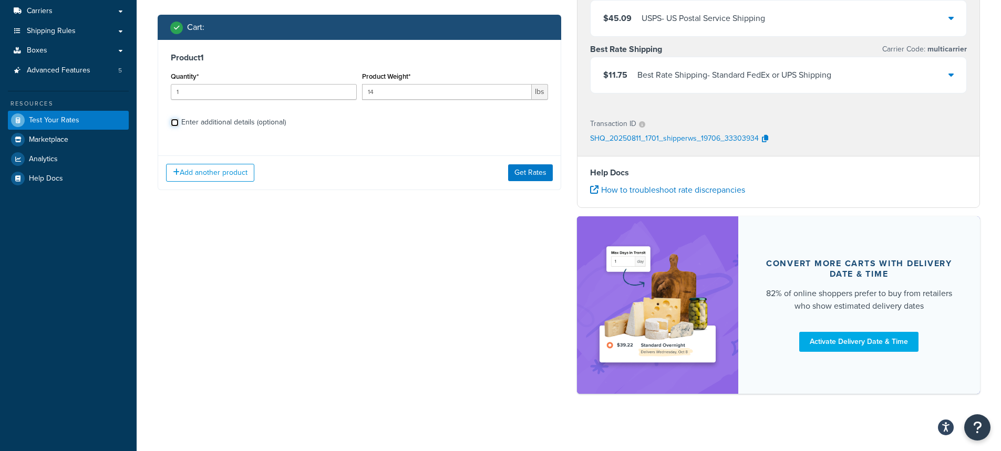
click at [176, 123] on input "Enter additional details (optional)" at bounding box center [175, 123] width 8 height 8
checkbox input "true"
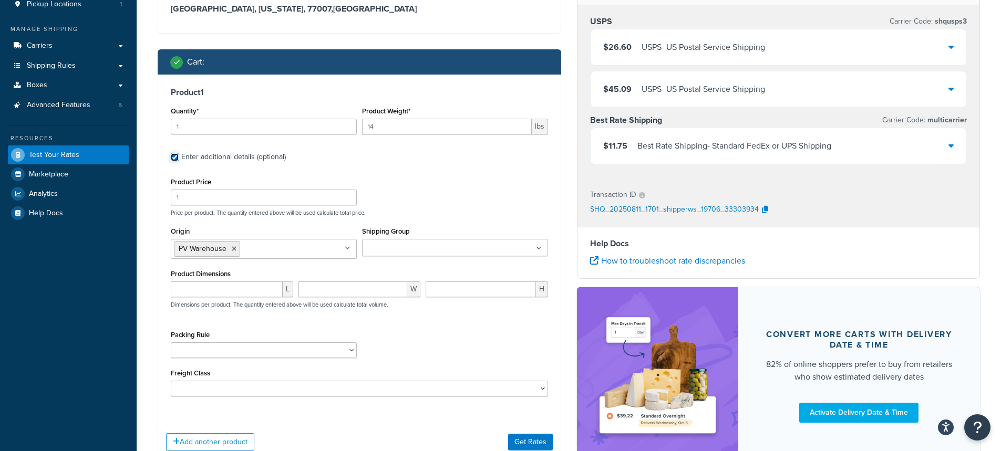
scroll to position [105, 0]
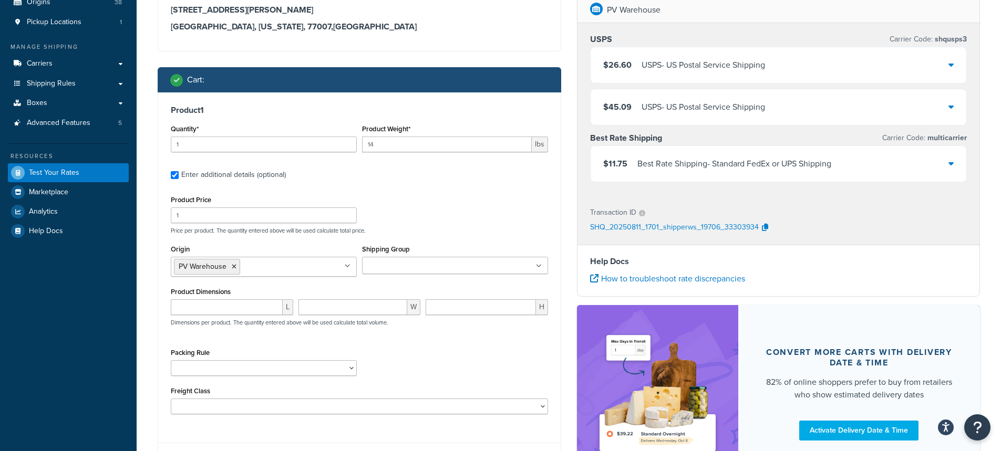
click at [954, 109] on div "$45.09 USPS - US Postal Service Shipping" at bounding box center [779, 107] width 376 height 36
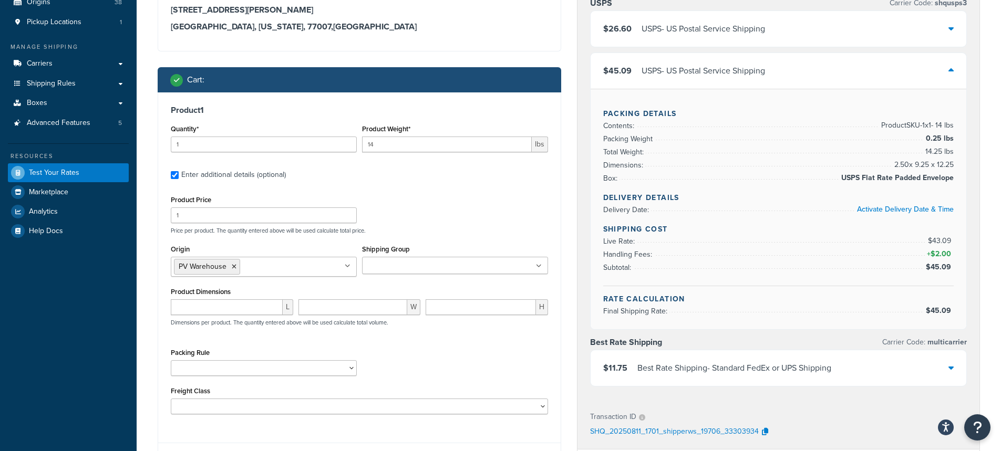
click at [953, 70] on icon at bounding box center [951, 70] width 5 height 8
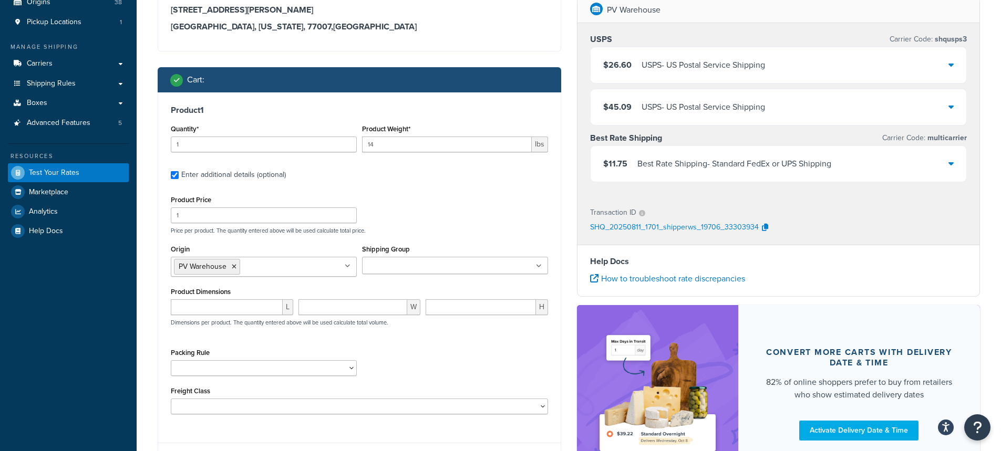
click at [950, 164] on icon at bounding box center [951, 163] width 5 height 8
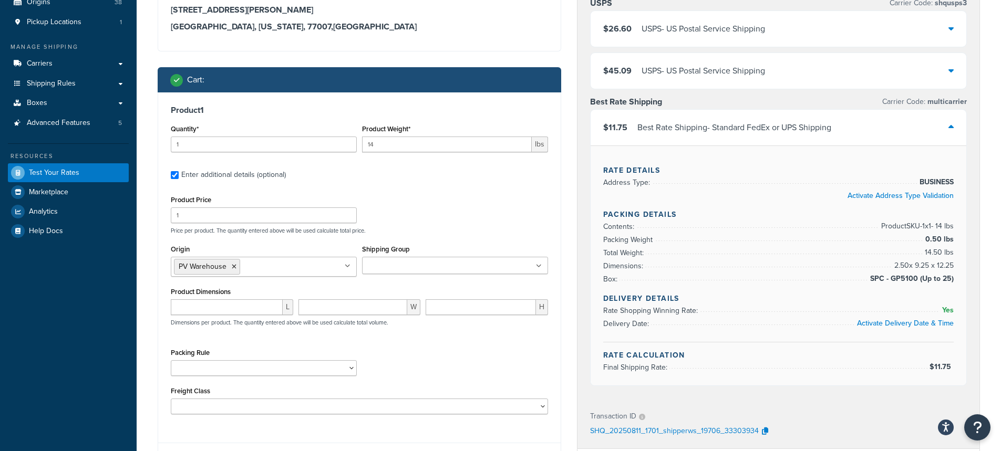
click at [955, 126] on div "$11.75 Best Rate Shipping - Standard FedEx or UPS Shipping" at bounding box center [779, 128] width 376 height 36
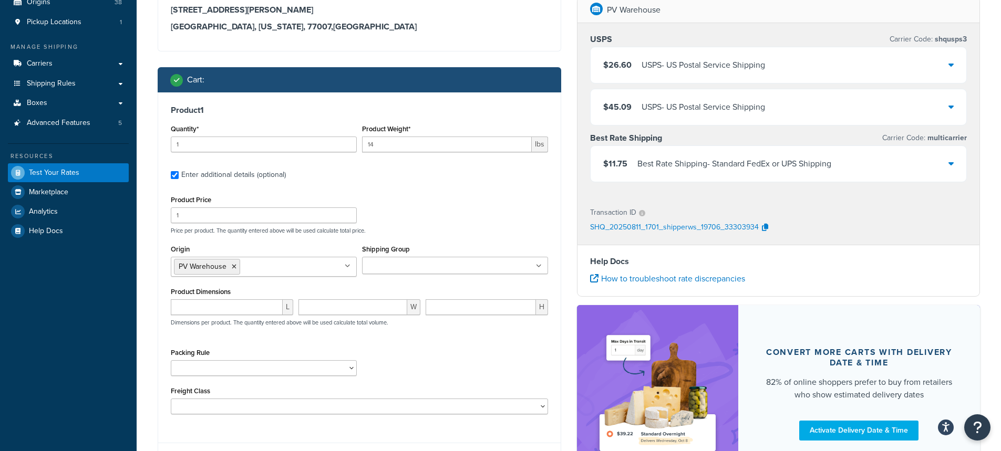
click at [951, 107] on icon at bounding box center [951, 106] width 5 height 8
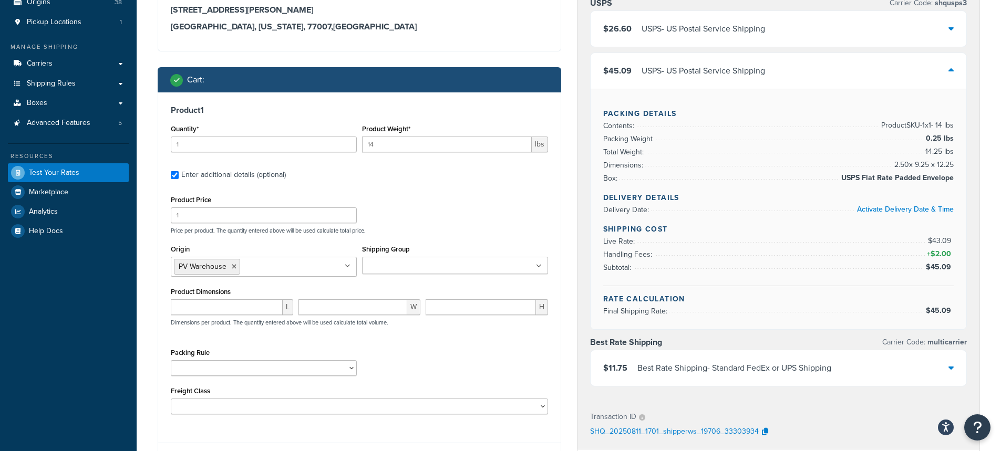
click at [953, 27] on icon at bounding box center [951, 28] width 5 height 8
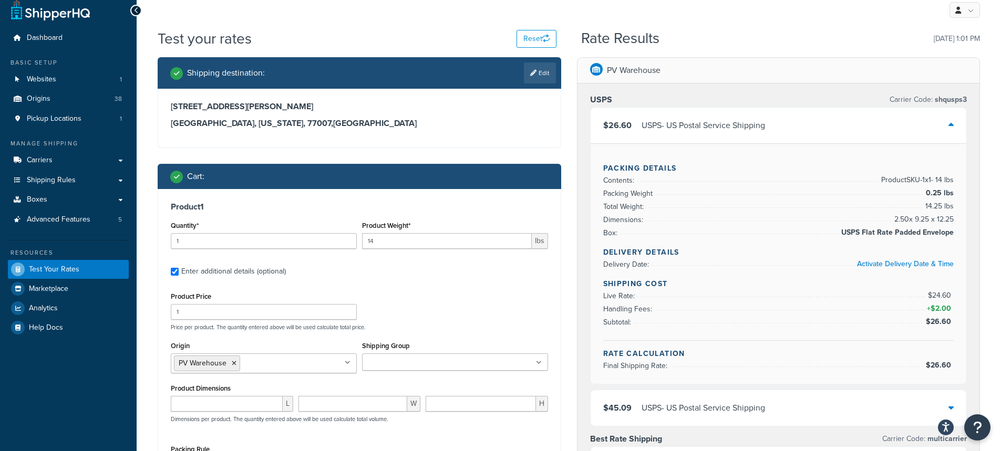
scroll to position [0, 0]
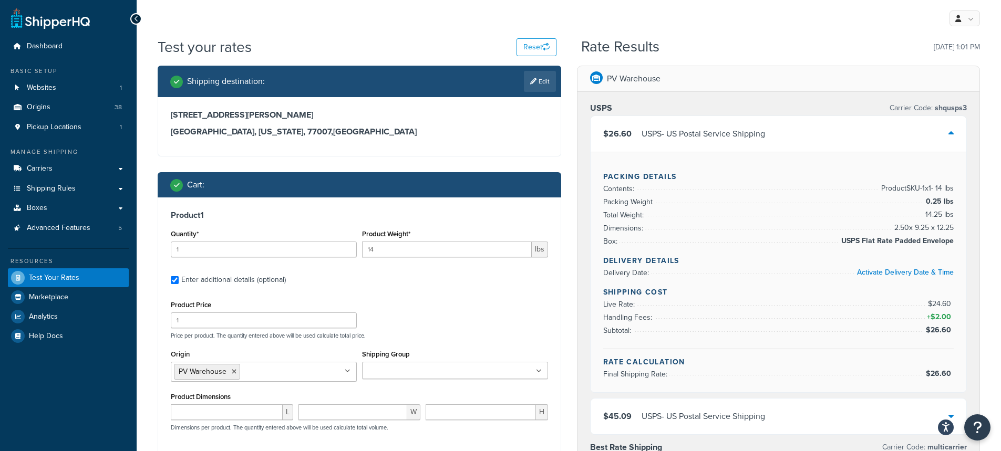
click at [952, 132] on icon at bounding box center [951, 133] width 5 height 8
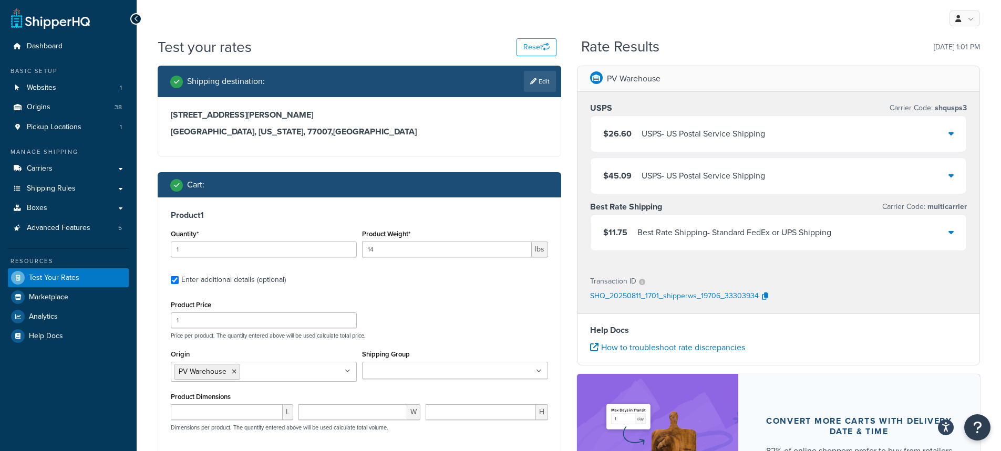
click at [950, 173] on icon at bounding box center [951, 175] width 5 height 8
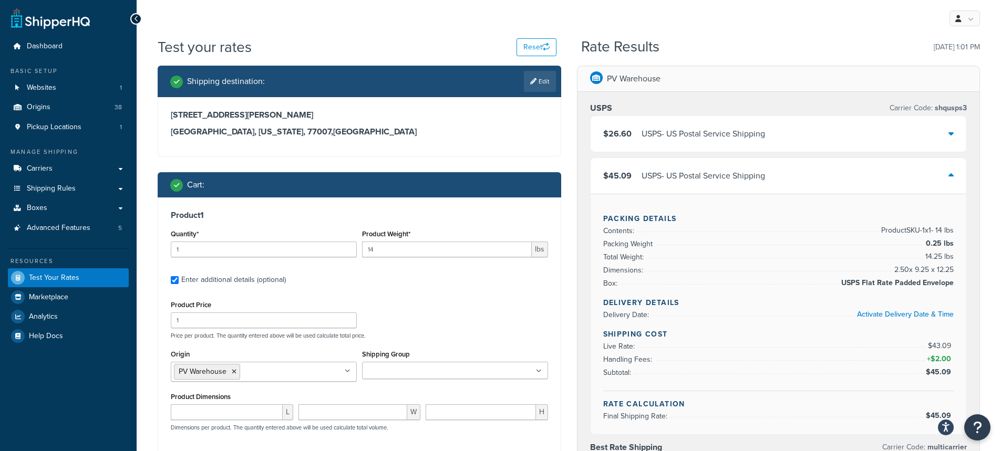
click at [950, 171] on div at bounding box center [951, 176] width 5 height 15
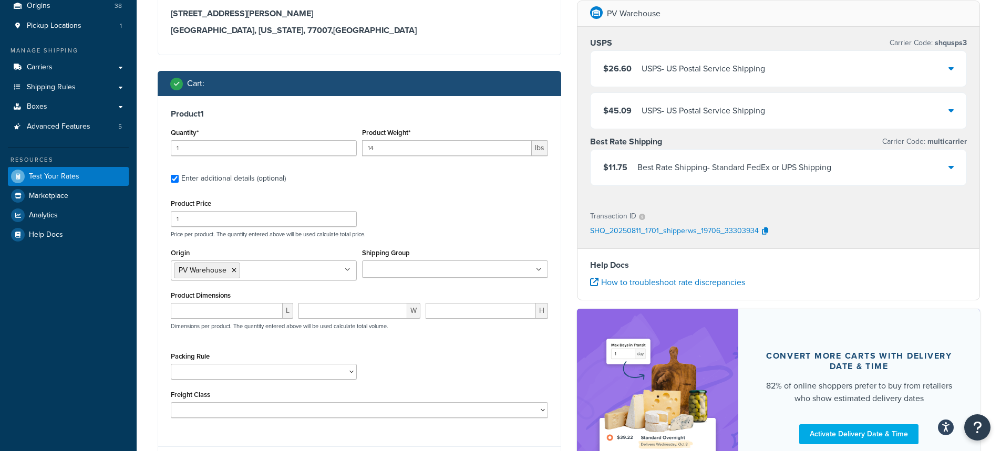
scroll to position [105, 0]
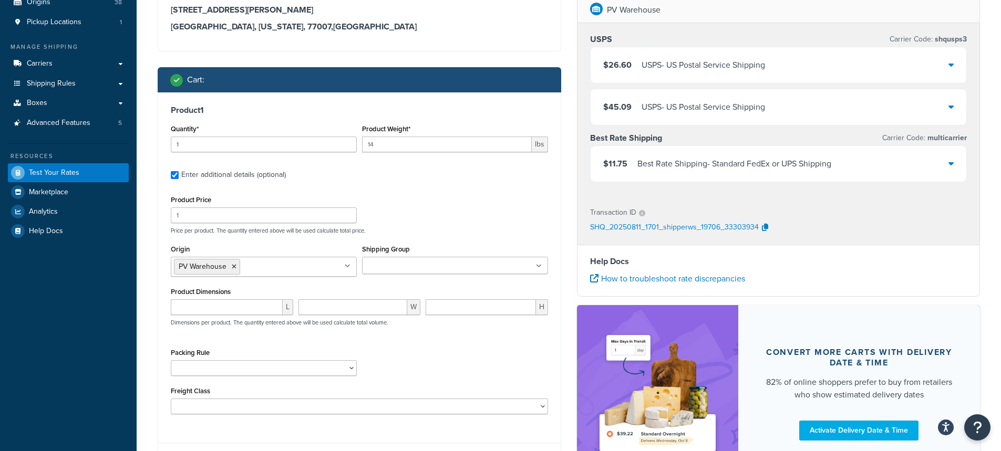
click at [387, 267] on input "Shipping Group" at bounding box center [411, 267] width 93 height 12
click at [430, 217] on div "Product Price 1 Price per product. The quantity entered above will be used calc…" at bounding box center [359, 214] width 383 height 42
click at [376, 266] on input "Shipping Group" at bounding box center [411, 267] width 93 height 12
paste input "AHS PF1060"
type input "AHS PF1060"
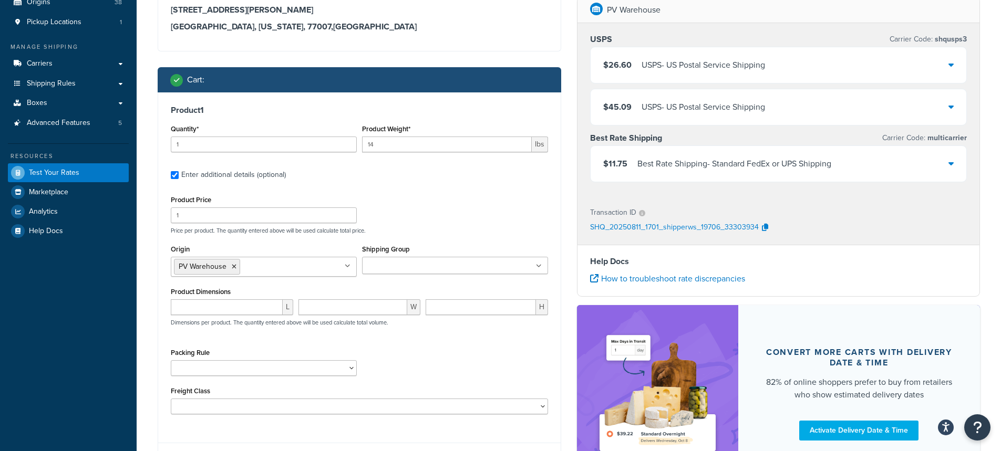
click at [419, 344] on div "Product Price 1 Price per product. The quantity entered above will be used calc…" at bounding box center [359, 304] width 377 height 222
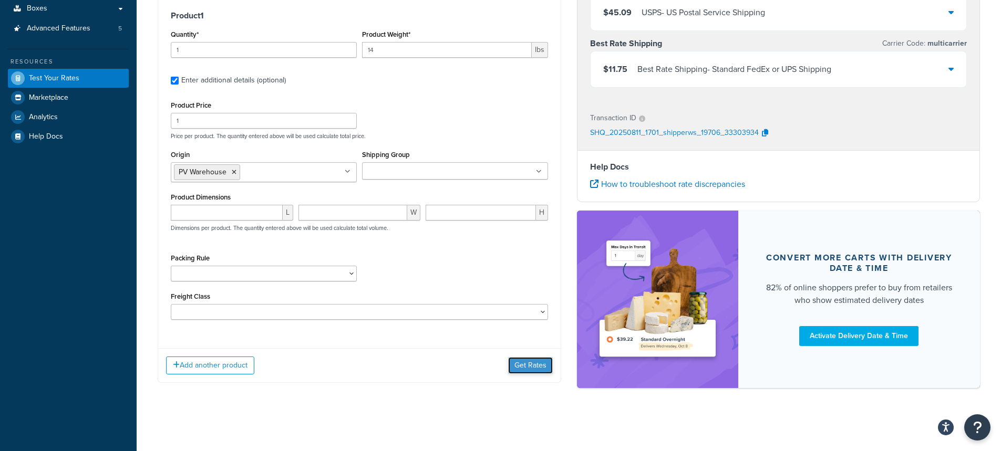
click at [532, 367] on button "Get Rates" at bounding box center [530, 365] width 45 height 17
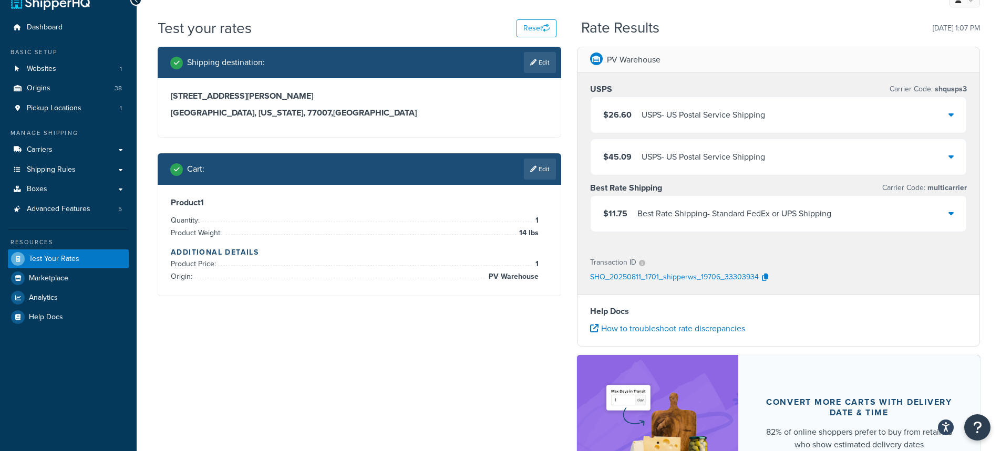
scroll to position [6, 0]
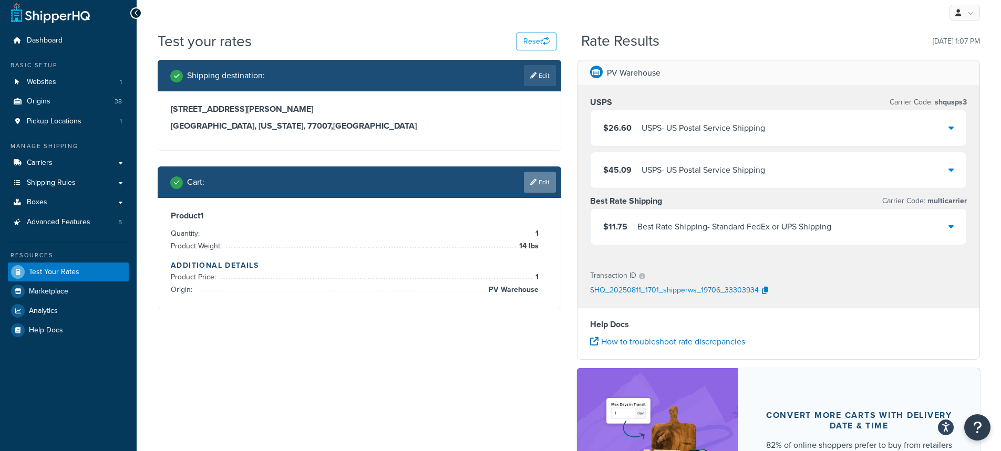
click at [542, 182] on link "Edit" at bounding box center [540, 182] width 32 height 21
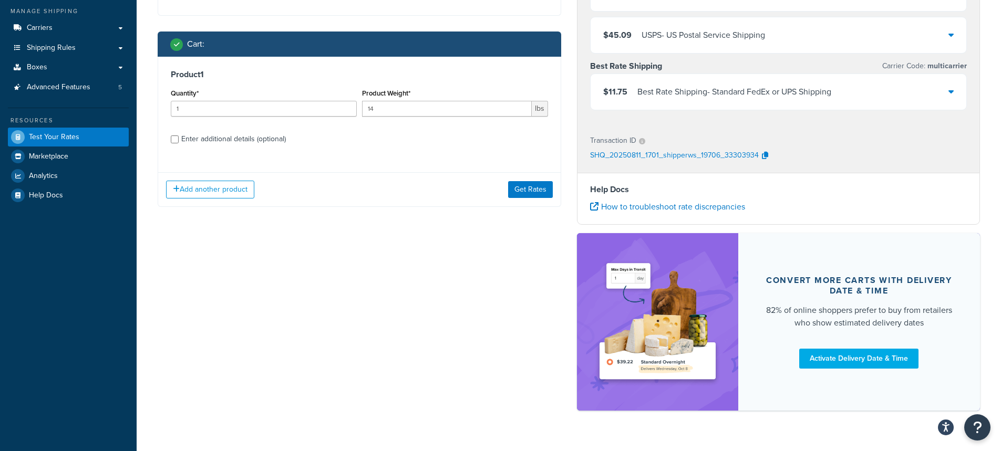
scroll to position [163, 0]
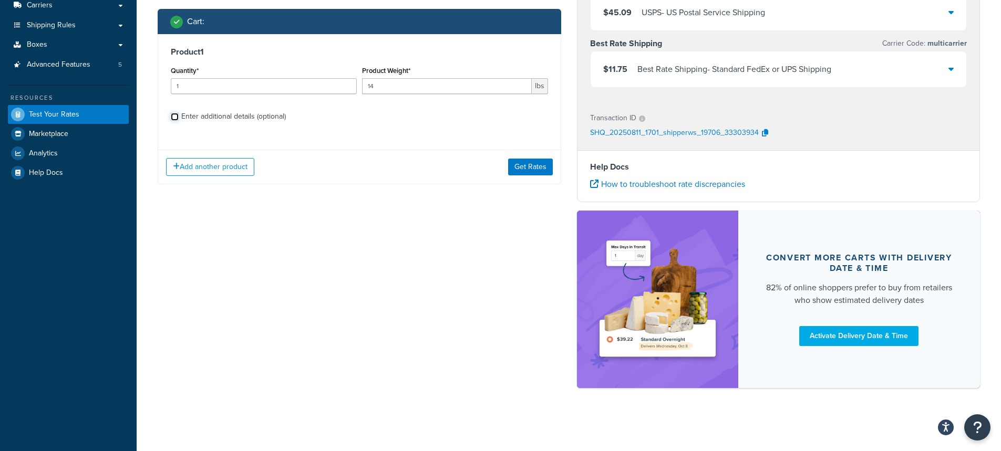
click at [173, 118] on input "Enter additional details (optional)" at bounding box center [175, 117] width 8 height 8
checkbox input "true"
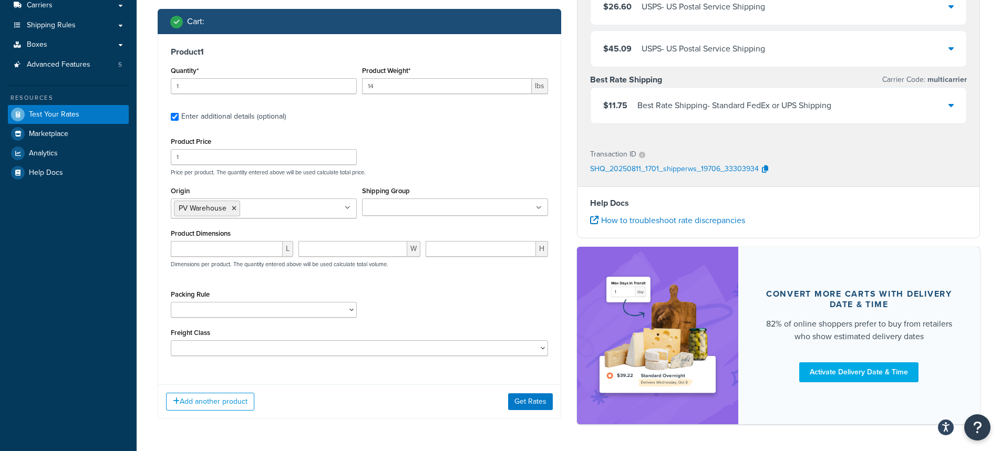
click at [385, 208] on input "Shipping Group" at bounding box center [411, 208] width 93 height 12
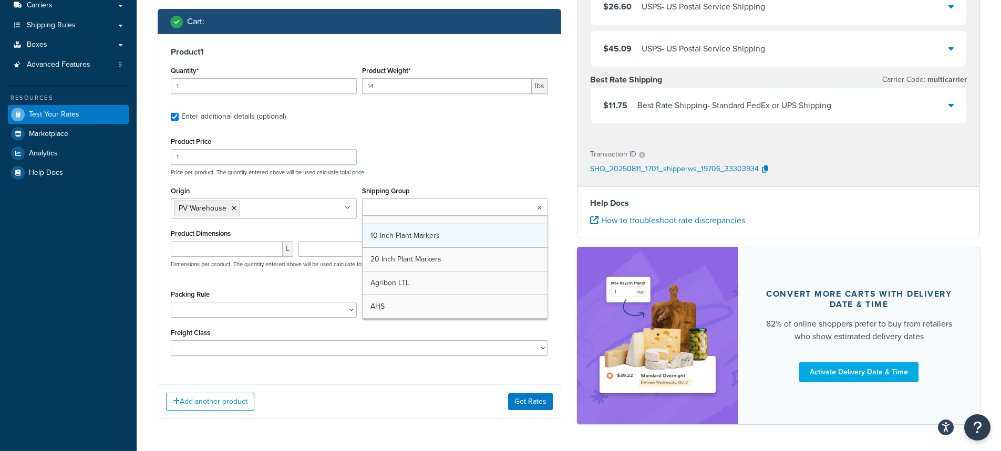
paste input "AHS PF1060"
type input "AHS PF1060"
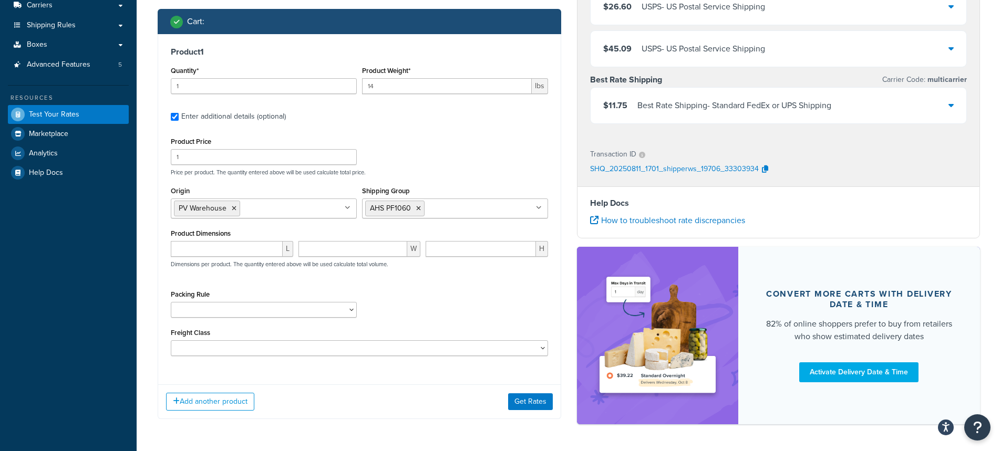
drag, startPoint x: 490, startPoint y: 357, endPoint x: 500, endPoint y: 374, distance: 19.6
click at [490, 358] on div "Product 1 Quantity* 1 Product Weight* 14 lbs Enter additional details (optional…" at bounding box center [359, 205] width 403 height 343
click at [530, 404] on button "Get Rates" at bounding box center [530, 402] width 45 height 17
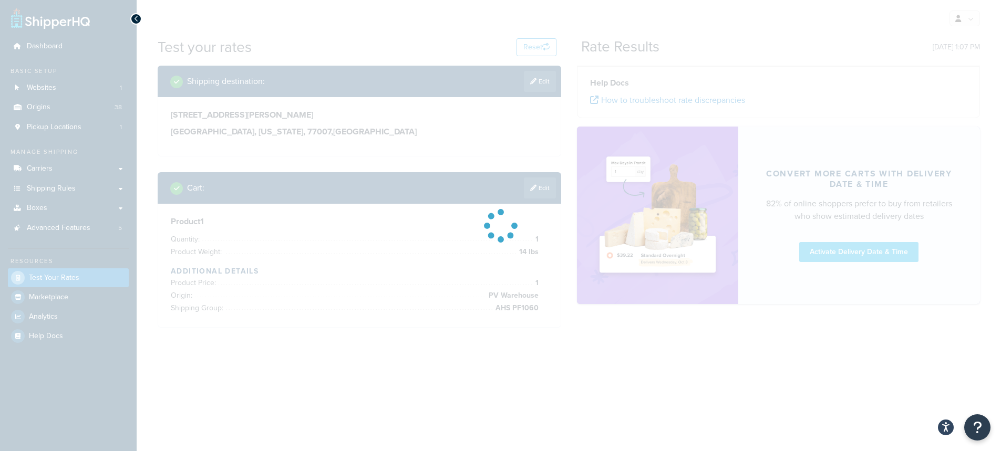
scroll to position [0, 0]
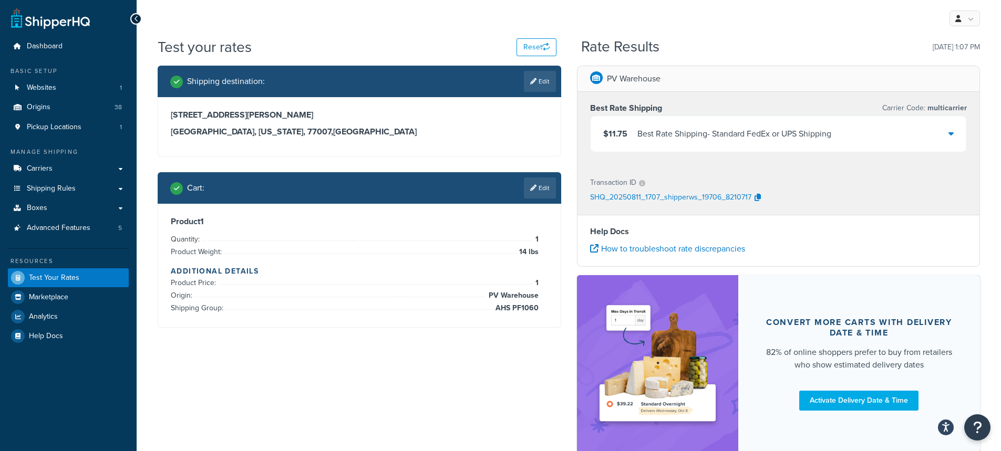
click at [955, 131] on div "$11.75 Best Rate Shipping - Standard FedEx or UPS Shipping" at bounding box center [779, 134] width 376 height 36
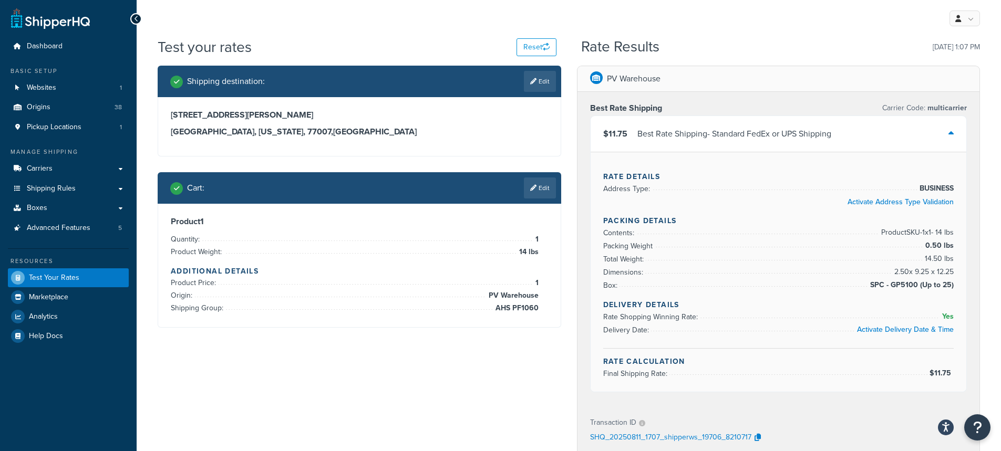
click at [953, 130] on icon at bounding box center [951, 133] width 5 height 8
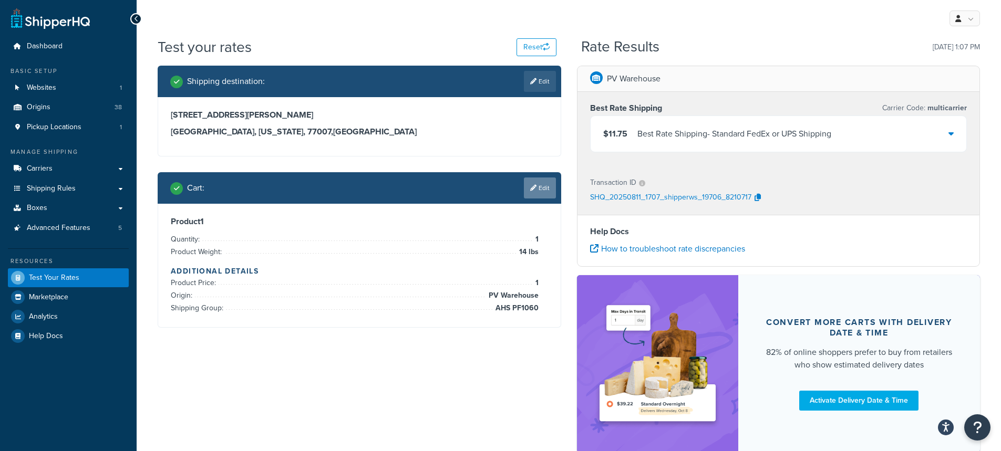
click at [538, 187] on link "Edit" at bounding box center [540, 188] width 32 height 21
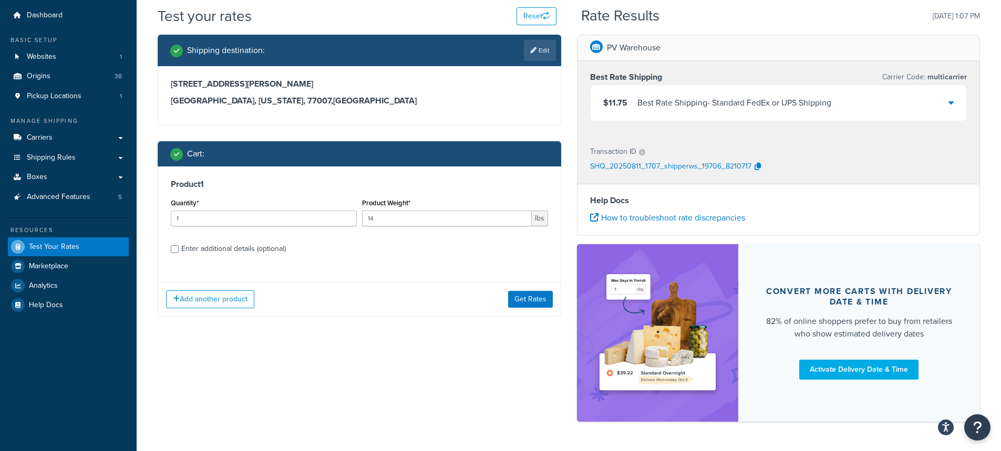
scroll to position [65, 0]
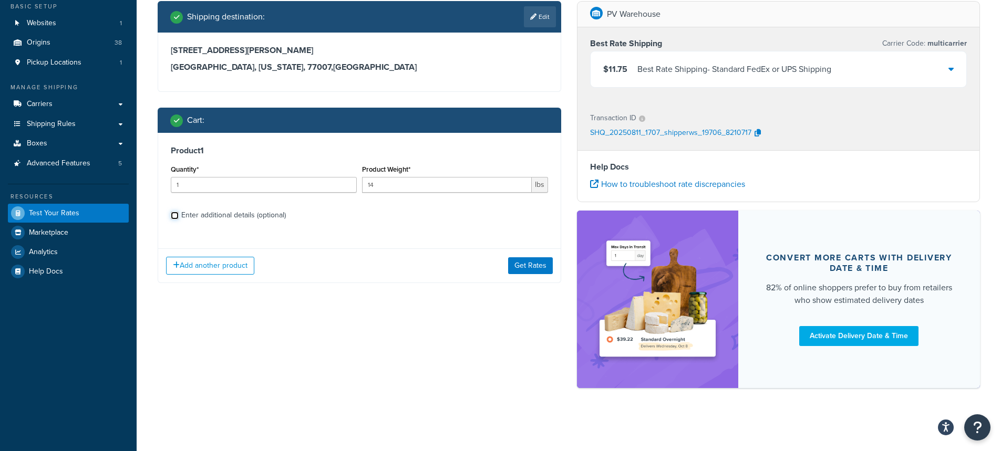
click at [171, 215] on input "Enter additional details (optional)" at bounding box center [175, 216] width 8 height 8
checkbox input "true"
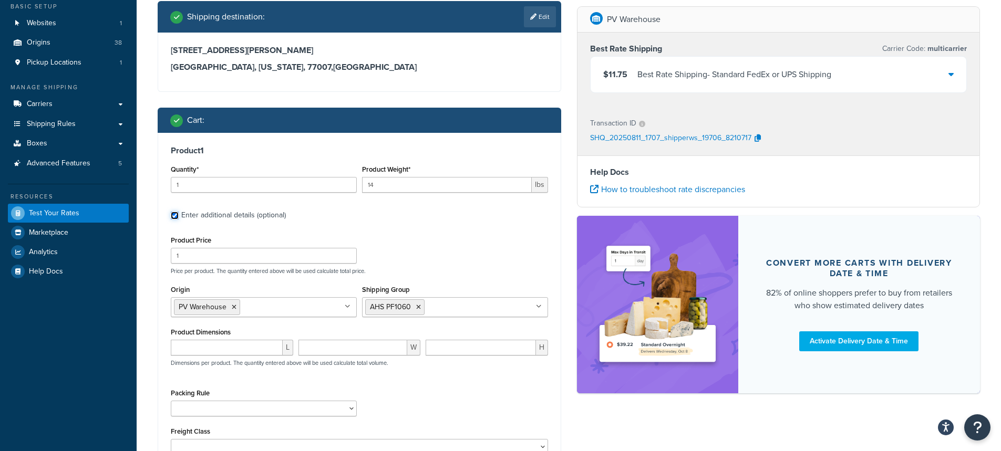
scroll to position [170, 0]
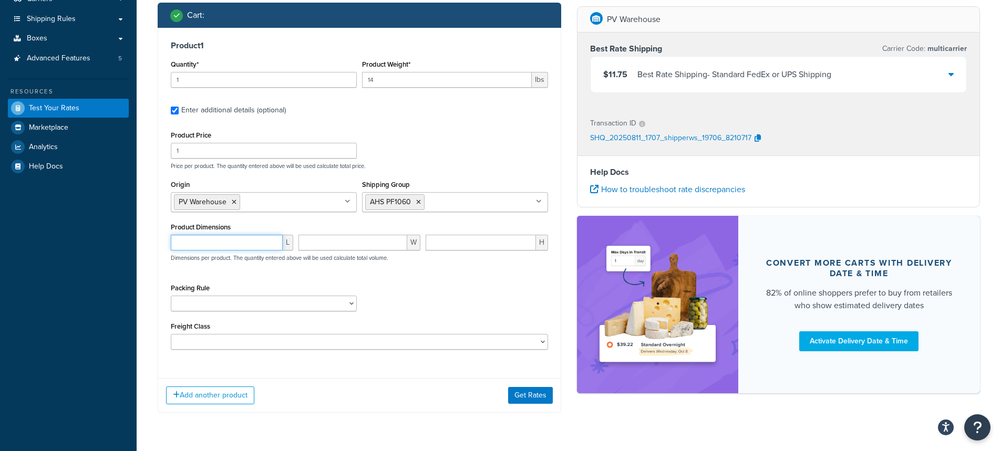
click at [191, 243] on input "number" at bounding box center [227, 243] width 112 height 16
click at [418, 204] on icon at bounding box center [418, 202] width 5 height 6
click at [214, 245] on input "number" at bounding box center [227, 243] width 112 height 16
type input "93"
click at [326, 248] on input "number" at bounding box center [353, 243] width 109 height 16
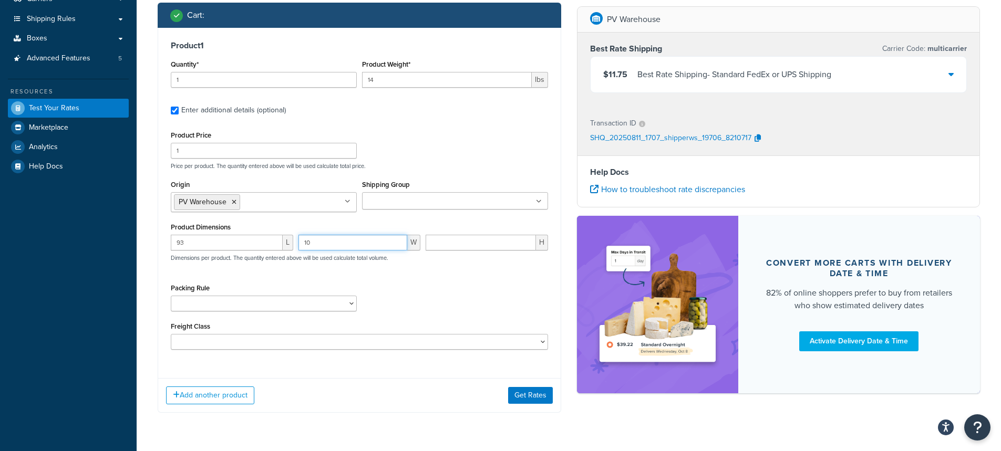
type input "10"
click at [447, 236] on input "number" at bounding box center [481, 243] width 110 height 16
type input "10"
click at [535, 398] on button "Get Rates" at bounding box center [530, 395] width 45 height 17
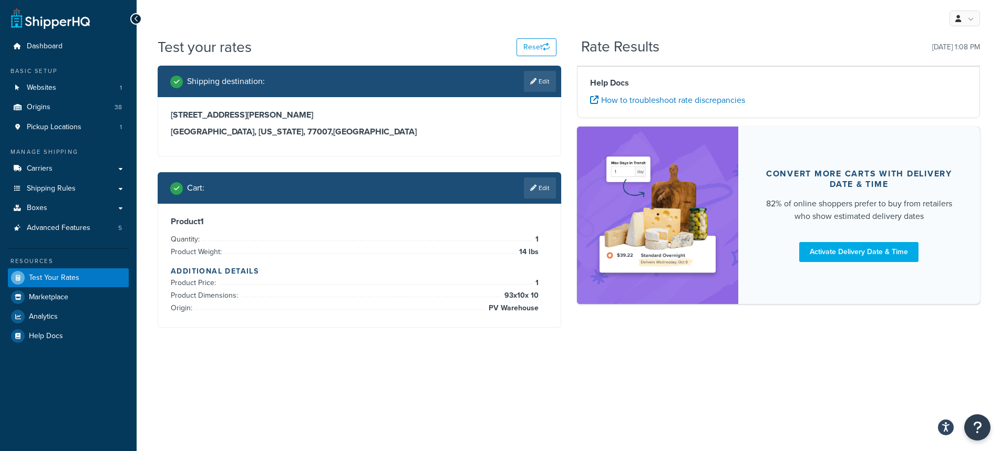
scroll to position [0, 0]
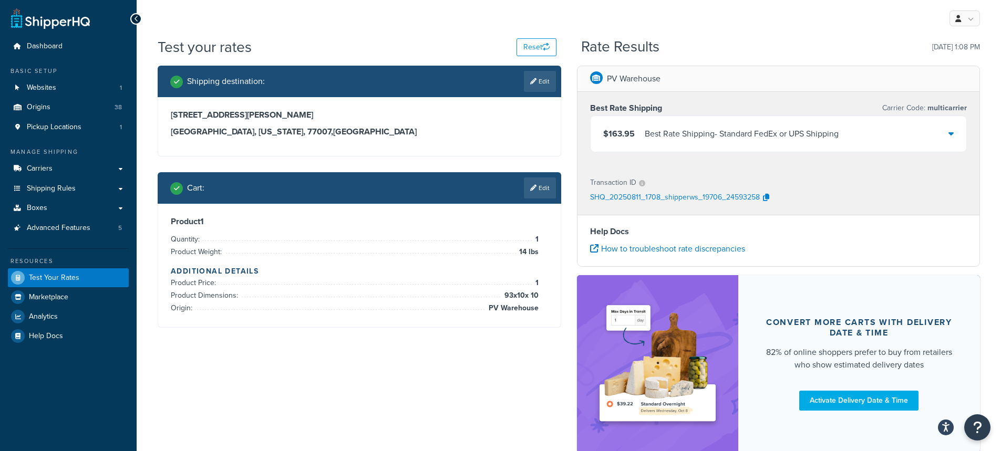
click at [285, 20] on div "My Profile Billing Global Settings Contact Us Logout" at bounding box center [569, 18] width 865 height 37
click at [540, 188] on link "Edit" at bounding box center [540, 188] width 32 height 21
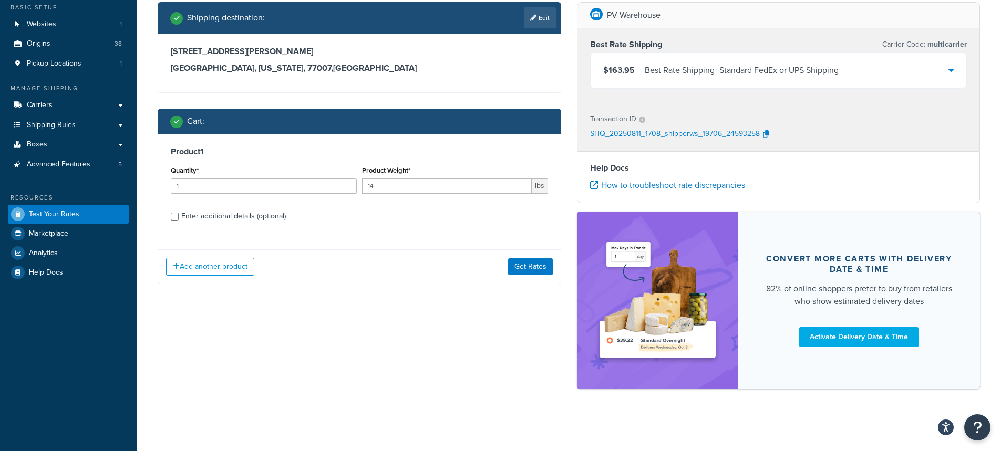
scroll to position [65, 0]
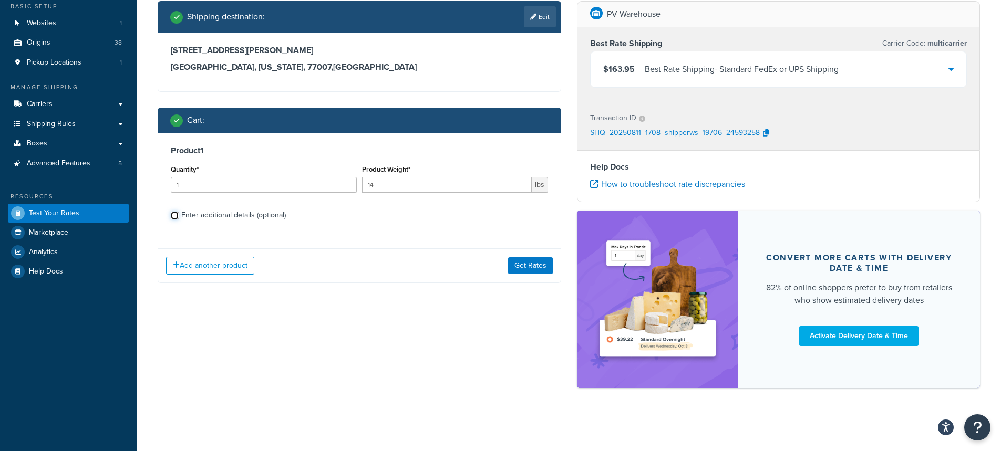
click at [173, 219] on input "Enter additional details (optional)" at bounding box center [175, 216] width 8 height 8
checkbox input "true"
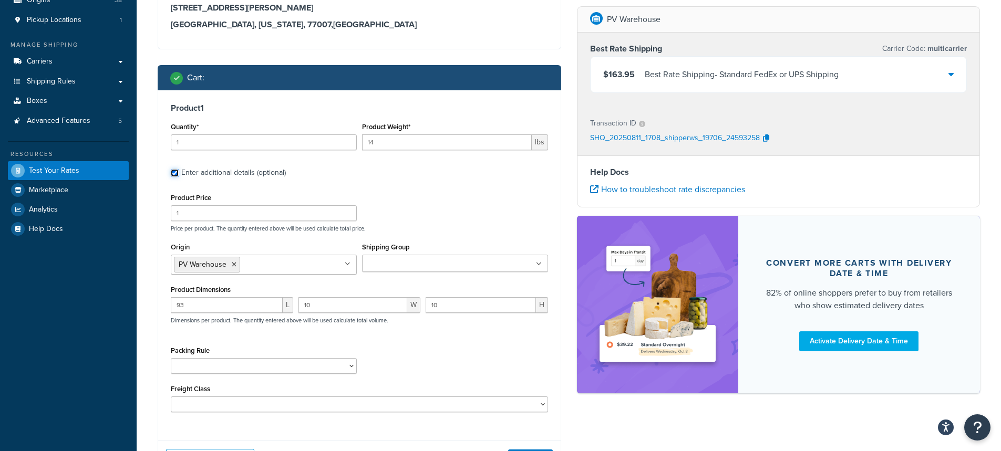
scroll to position [170, 0]
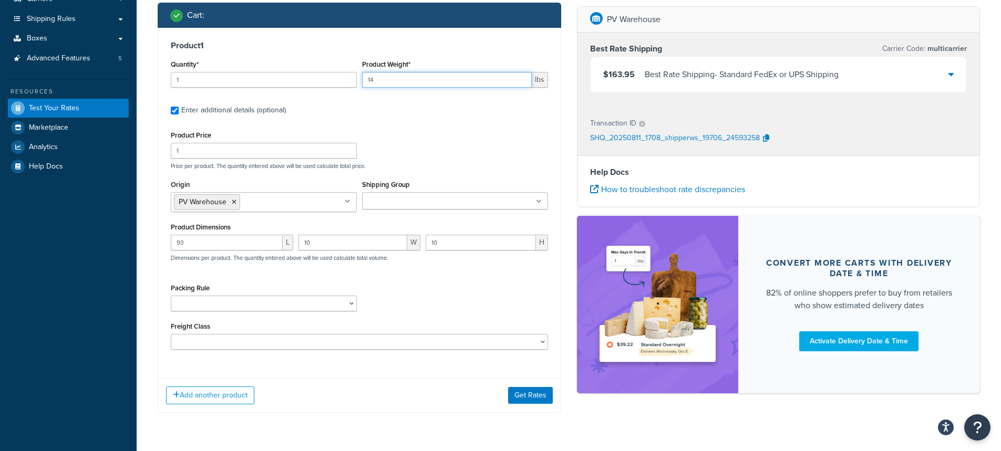
drag, startPoint x: 388, startPoint y: 81, endPoint x: 323, endPoint y: 63, distance: 68.4
click at [318, 69] on div "Quantity* 1 Product Weight* 14 lbs" at bounding box center [359, 76] width 383 height 38
type input "4"
click at [206, 247] on input "93" at bounding box center [227, 243] width 112 height 16
type input "91"
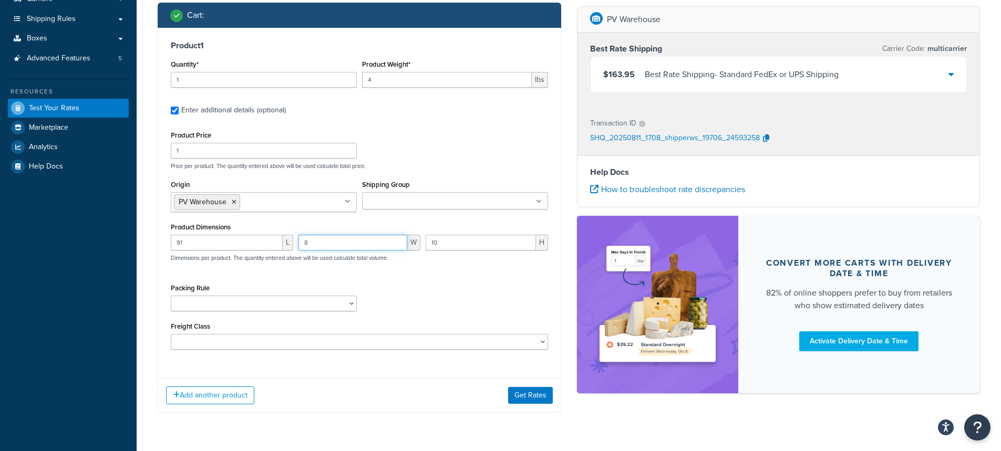
type input "8"
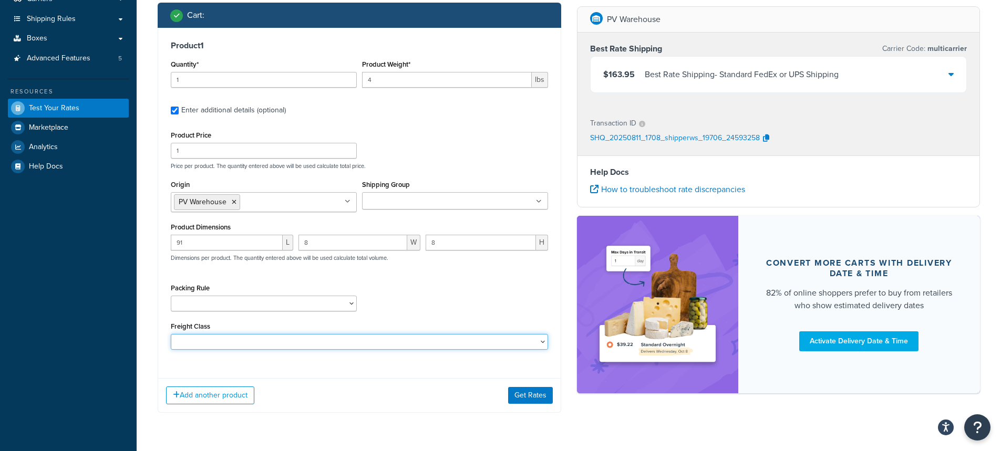
drag, startPoint x: 455, startPoint y: 337, endPoint x: 457, endPoint y: 322, distance: 15.8
click at [457, 322] on div "Freight Class 50 55 60 65 70 77.5 85 92.5 100 110 125 150 175 200 250 300 400 5…" at bounding box center [359, 335] width 377 height 30
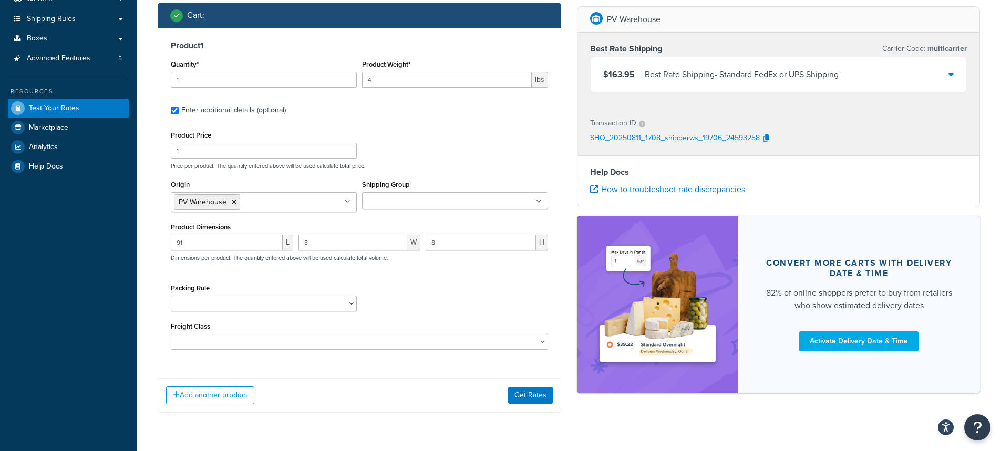
click at [421, 410] on div "Add another product Get Rates" at bounding box center [359, 395] width 403 height 34
click at [530, 392] on button "Get Rates" at bounding box center [530, 395] width 45 height 17
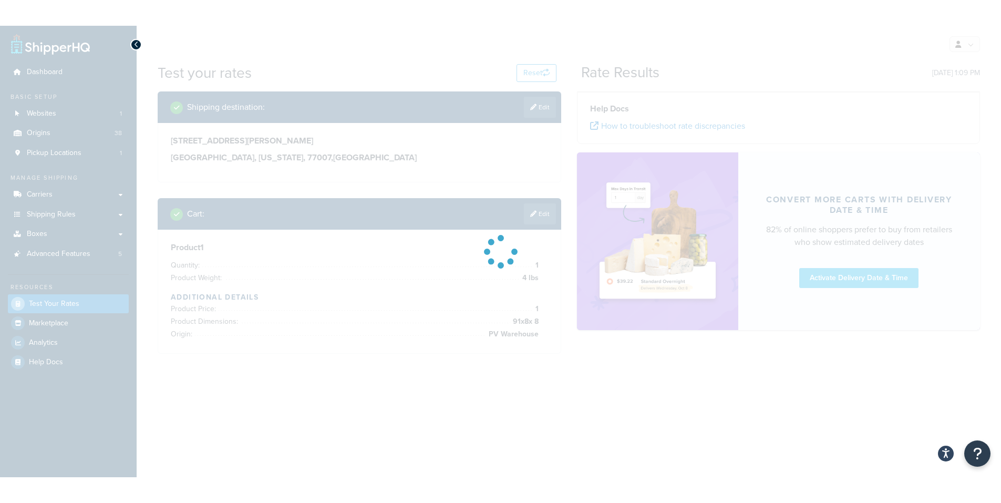
scroll to position [0, 0]
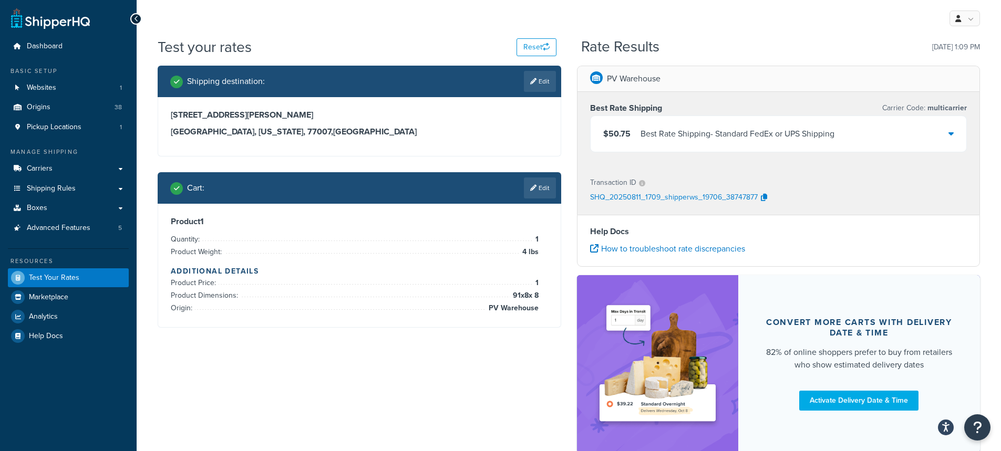
click at [756, 43] on div "Rate Results 08/11/2025, 1:09 PM" at bounding box center [780, 47] width 399 height 16
drag, startPoint x: 303, startPoint y: 26, endPoint x: 319, endPoint y: 25, distance: 16.4
click at [303, 26] on div "My Profile Billing Global Settings Contact Us Logout" at bounding box center [569, 18] width 865 height 37
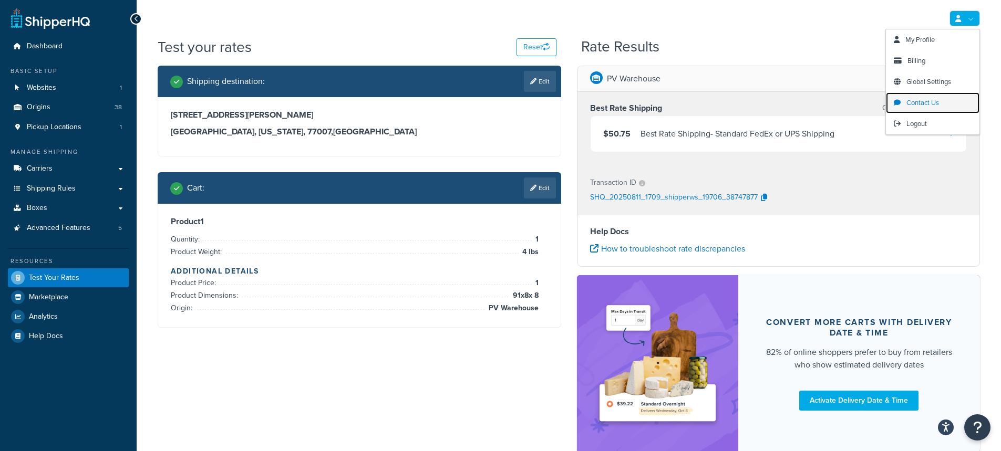
click at [920, 102] on span "Contact Us" at bounding box center [923, 103] width 33 height 10
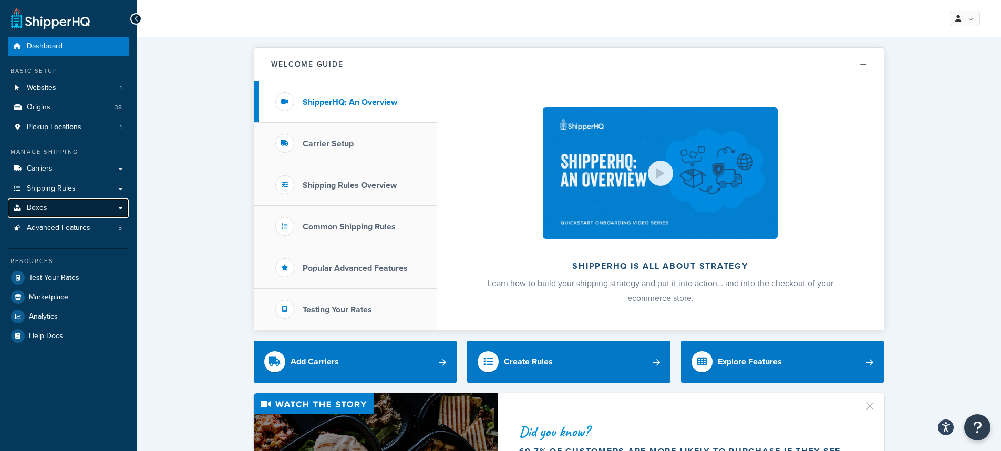
click at [28, 208] on span "Boxes" at bounding box center [37, 208] width 20 height 9
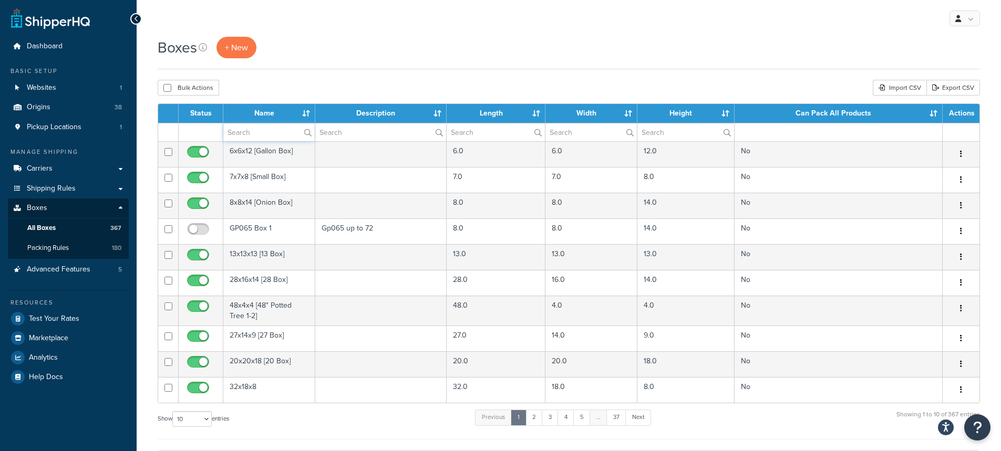
click at [256, 129] on input "text" at bounding box center [268, 133] width 91 height 18
paste input "AHS PF1060"
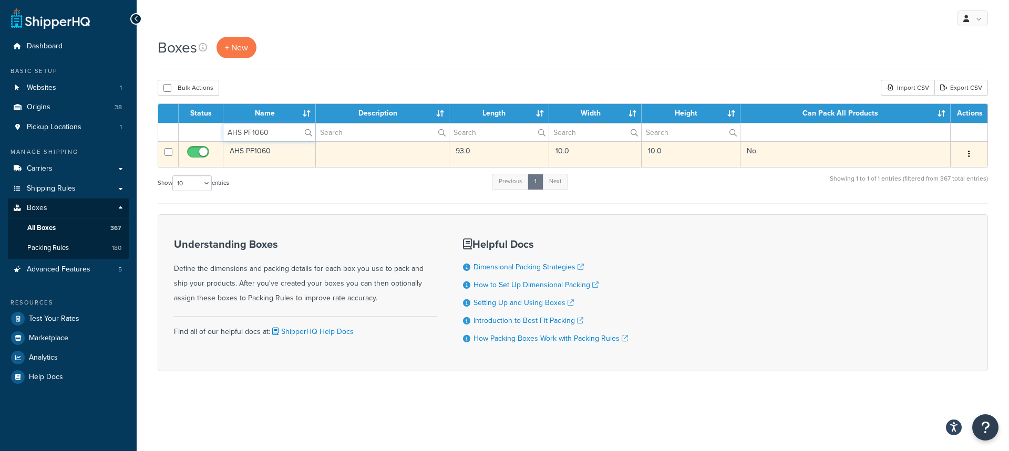
type input "AHS PF1060"
click at [243, 150] on td "AHS PF1060" at bounding box center [269, 154] width 92 height 26
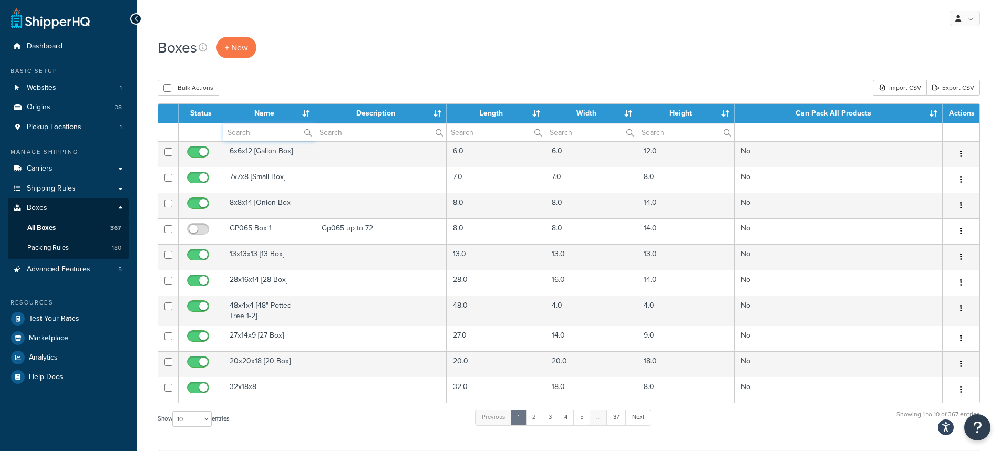
click at [274, 134] on input "text" at bounding box center [268, 133] width 91 height 18
paste input "AHS PF1060"
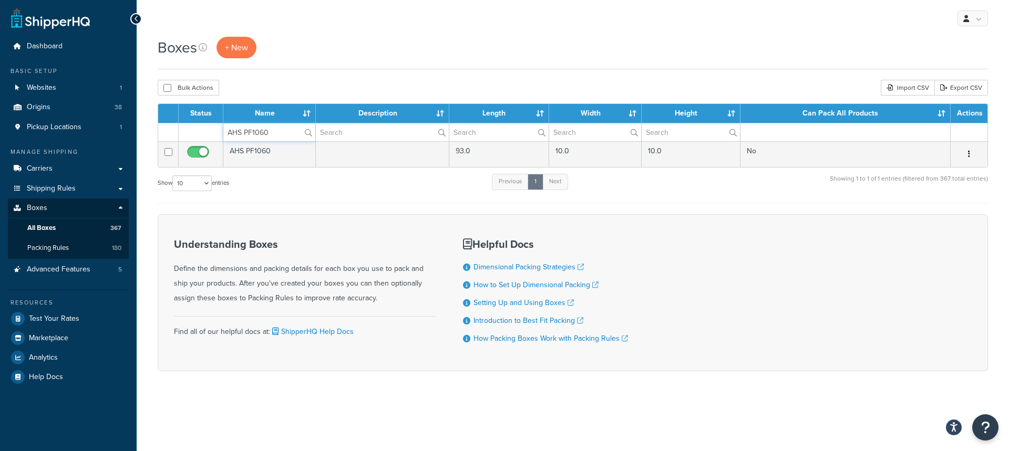
click at [284, 132] on input "AHS PF1060" at bounding box center [269, 133] width 92 height 18
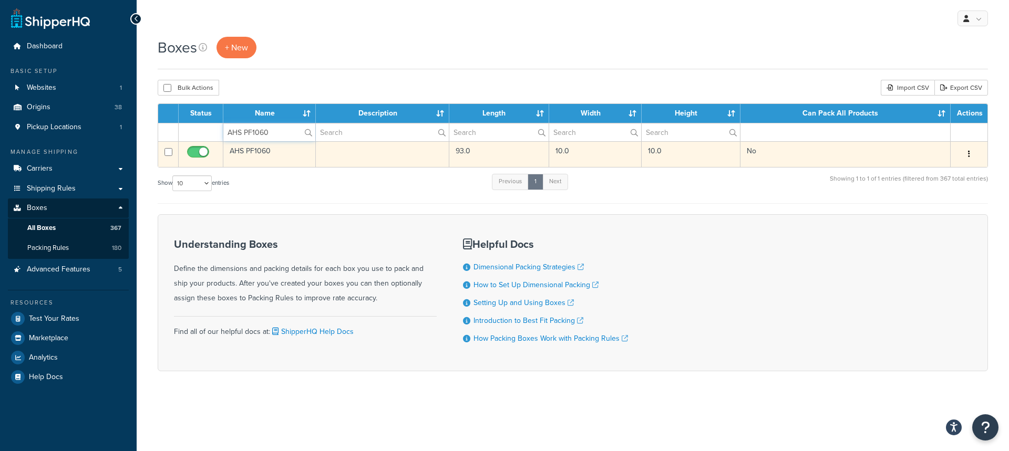
type input "AHS PF1060"
click at [462, 152] on td "93.0" at bounding box center [499, 154] width 100 height 26
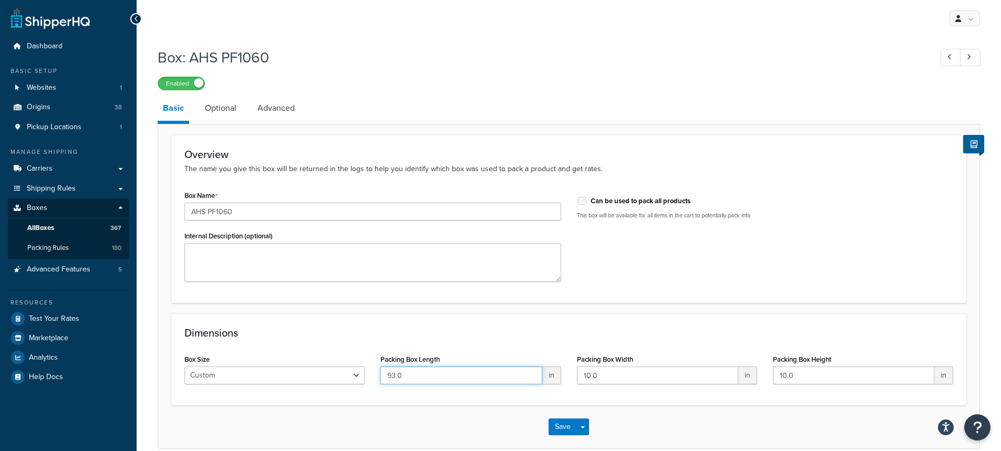
click at [419, 380] on input "93.0" at bounding box center [460, 376] width 161 height 18
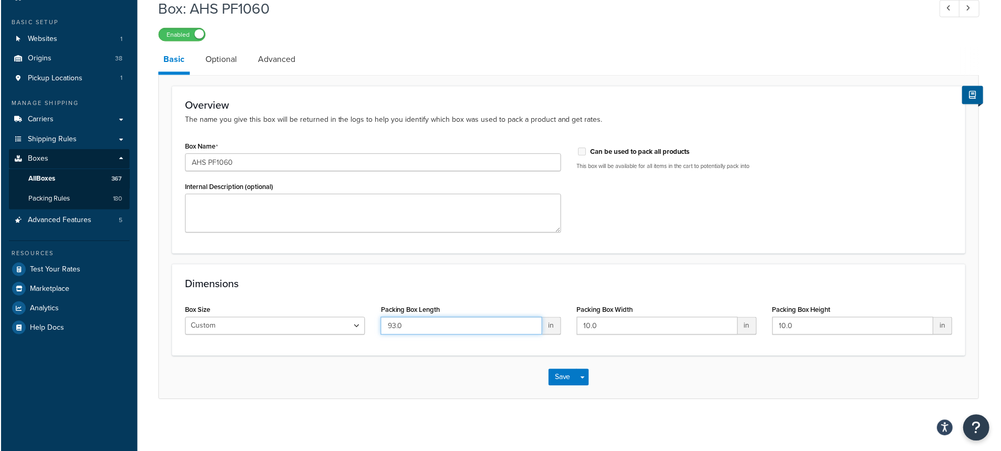
scroll to position [45, 0]
